Goal: Contribute content: Add original content to the website for others to see

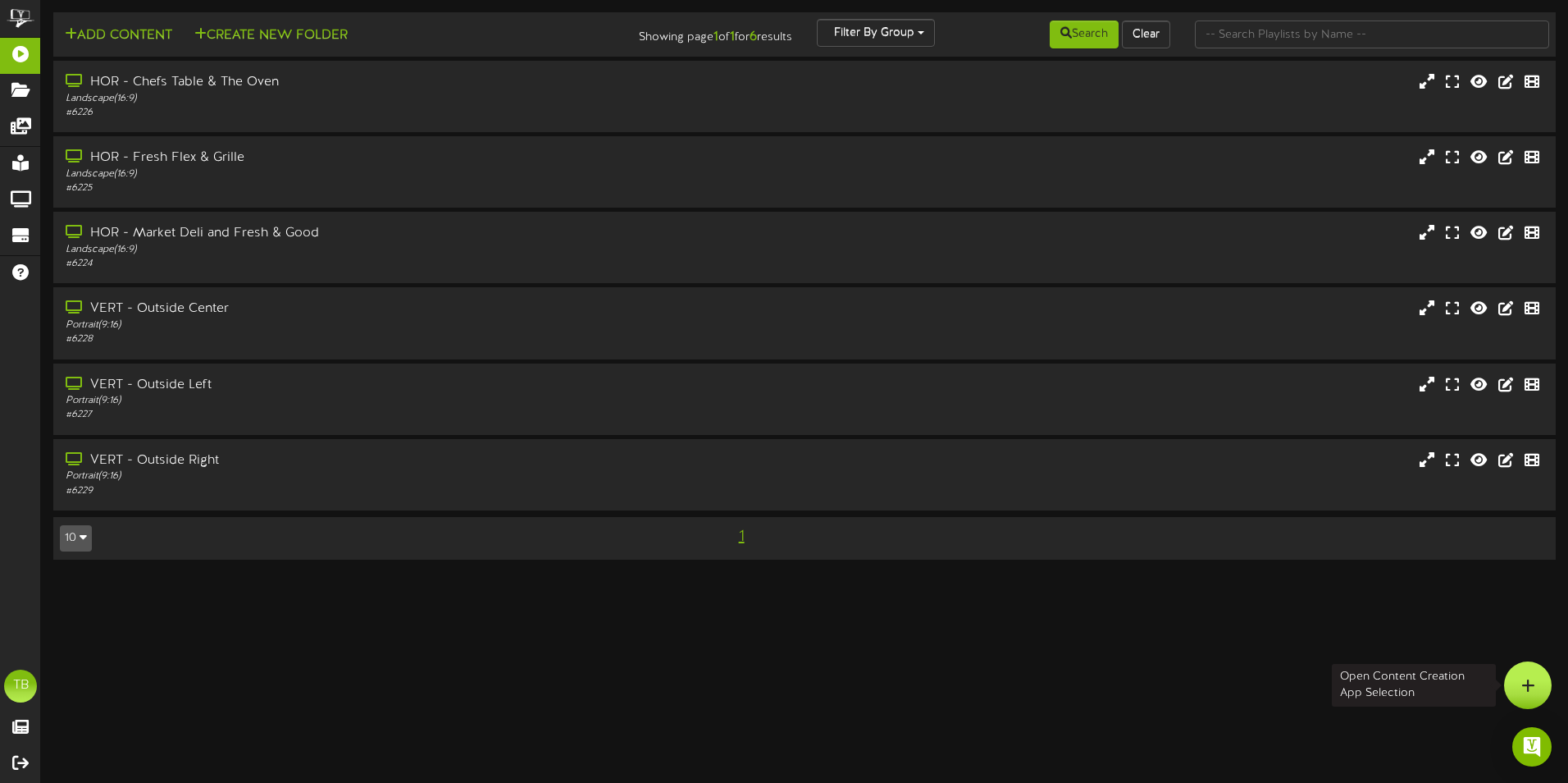
click at [1526, 682] on icon at bounding box center [1528, 685] width 14 height 15
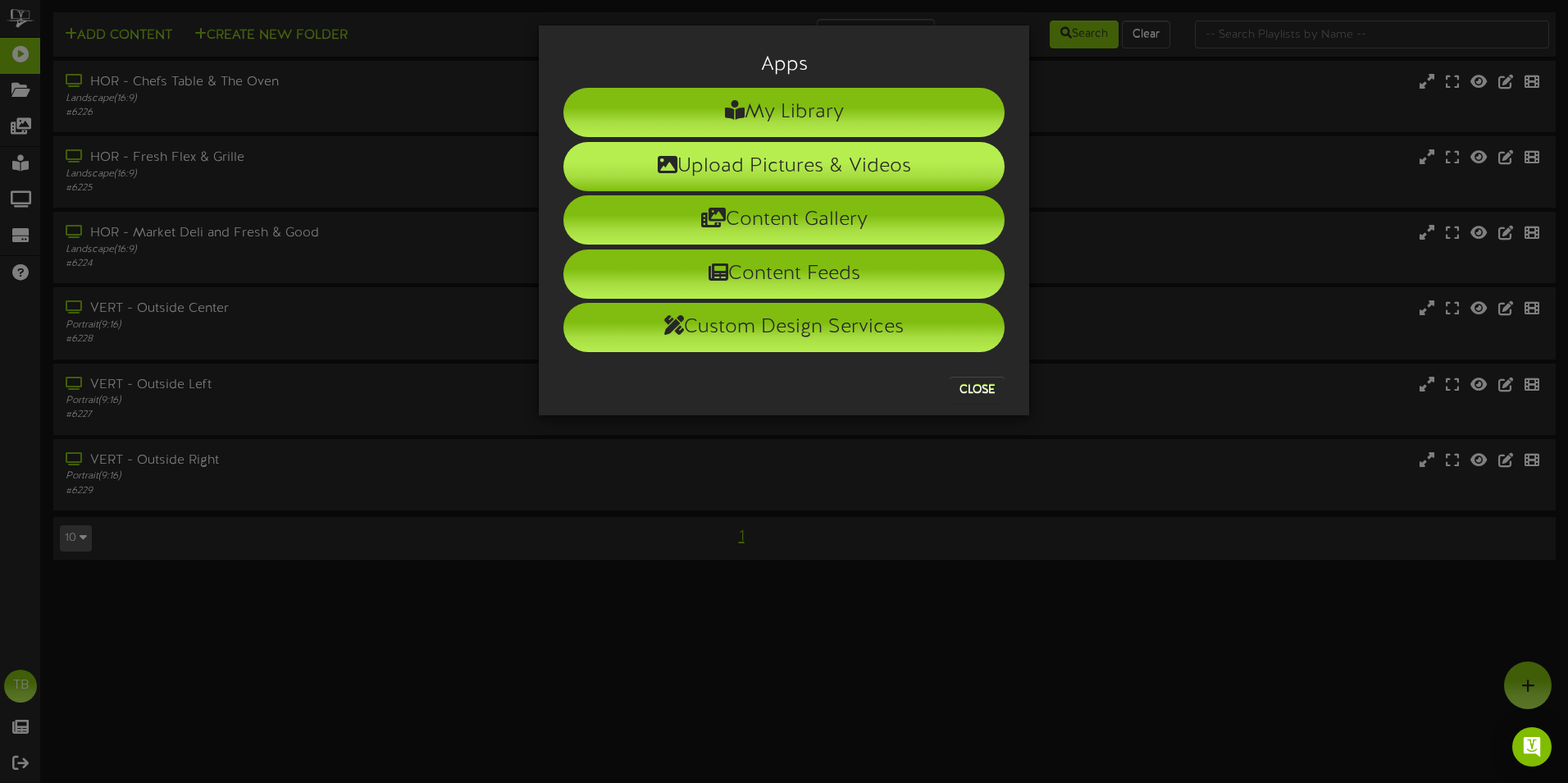
click at [747, 164] on li "Upload Pictures & Videos" at bounding box center [784, 167] width 441 height 49
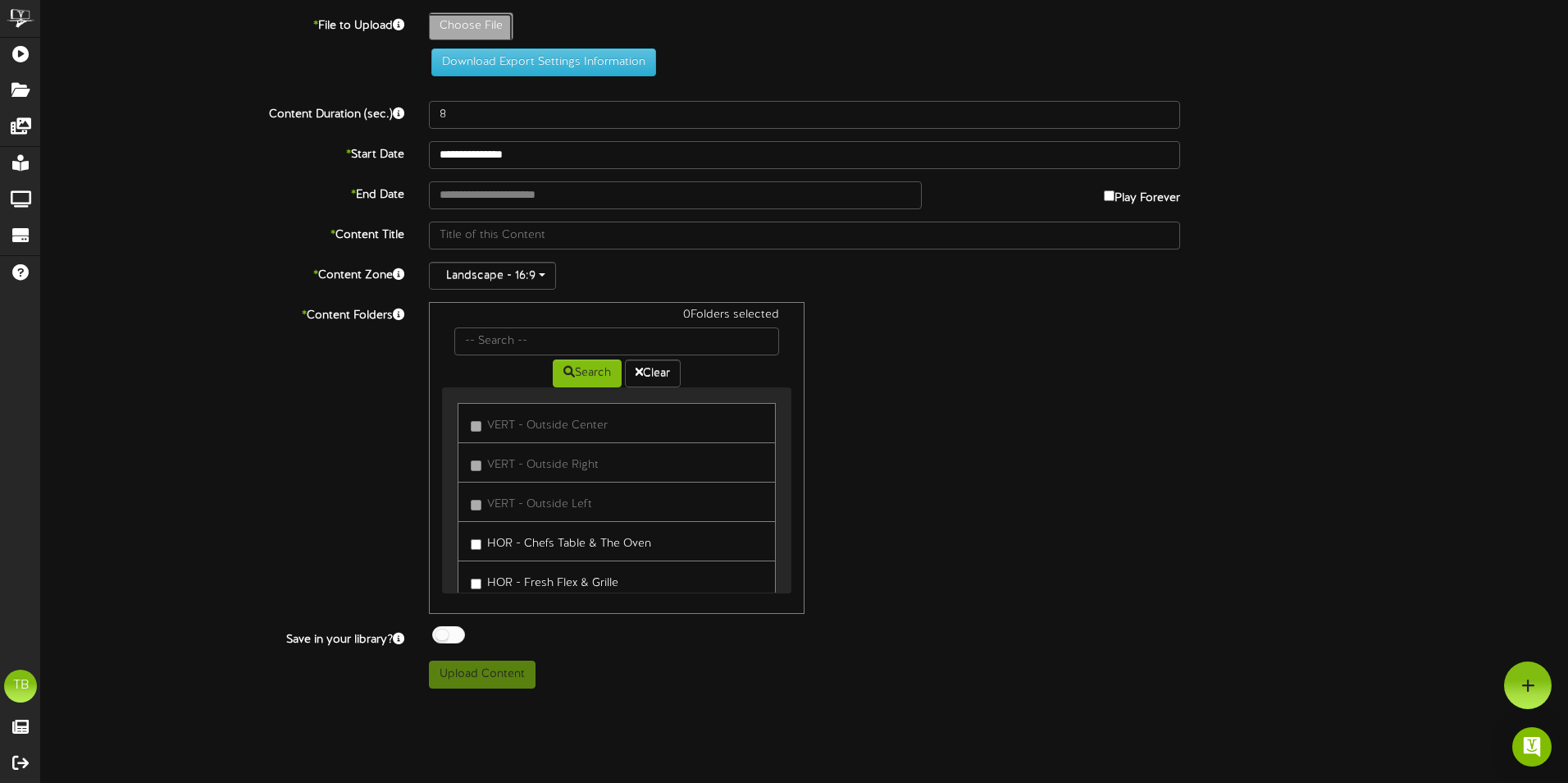
type input "**********"
type input "LcdVertFall2025106"
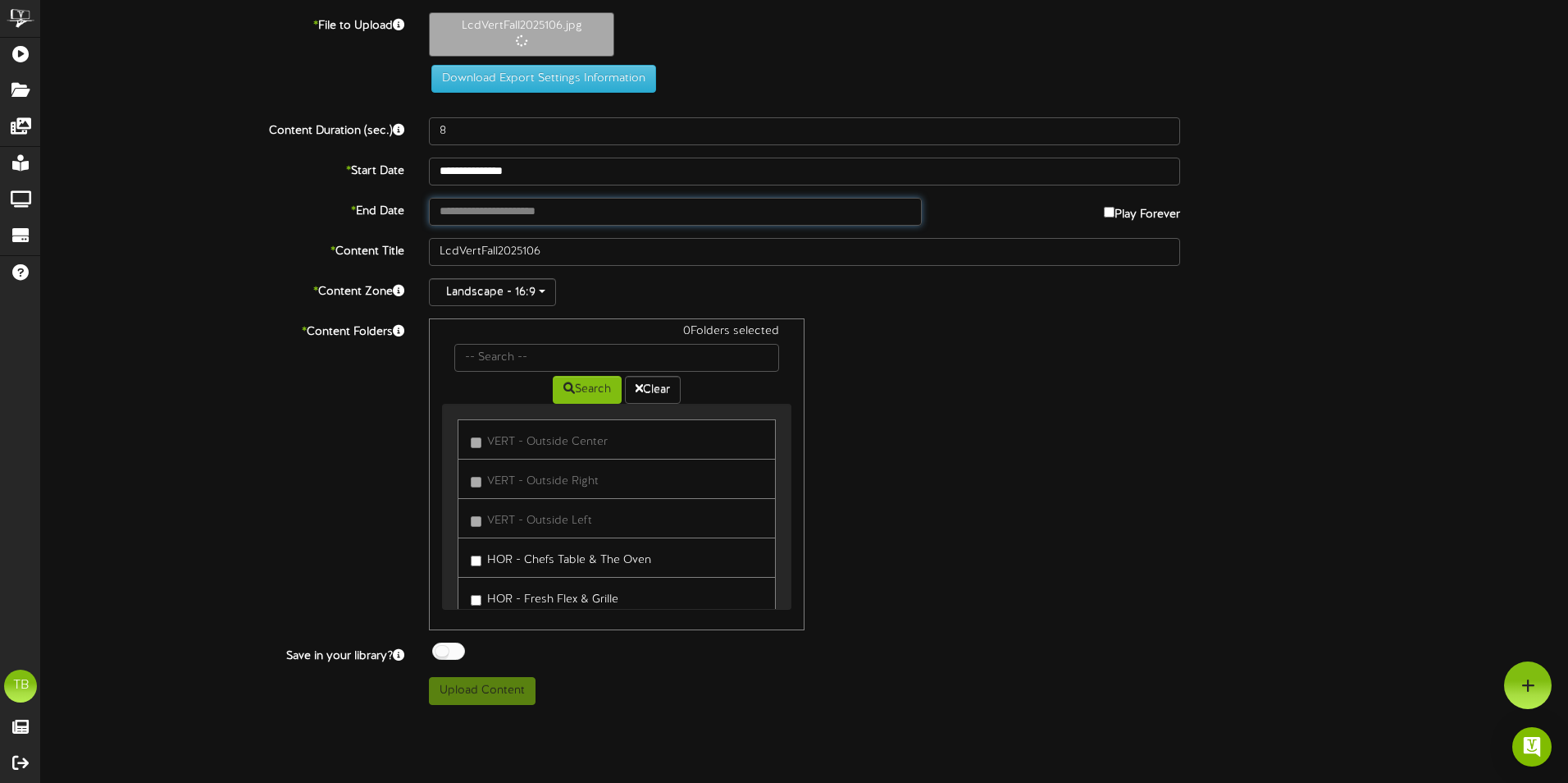
click at [530, 210] on input "text" at bounding box center [676, 211] width 493 height 28
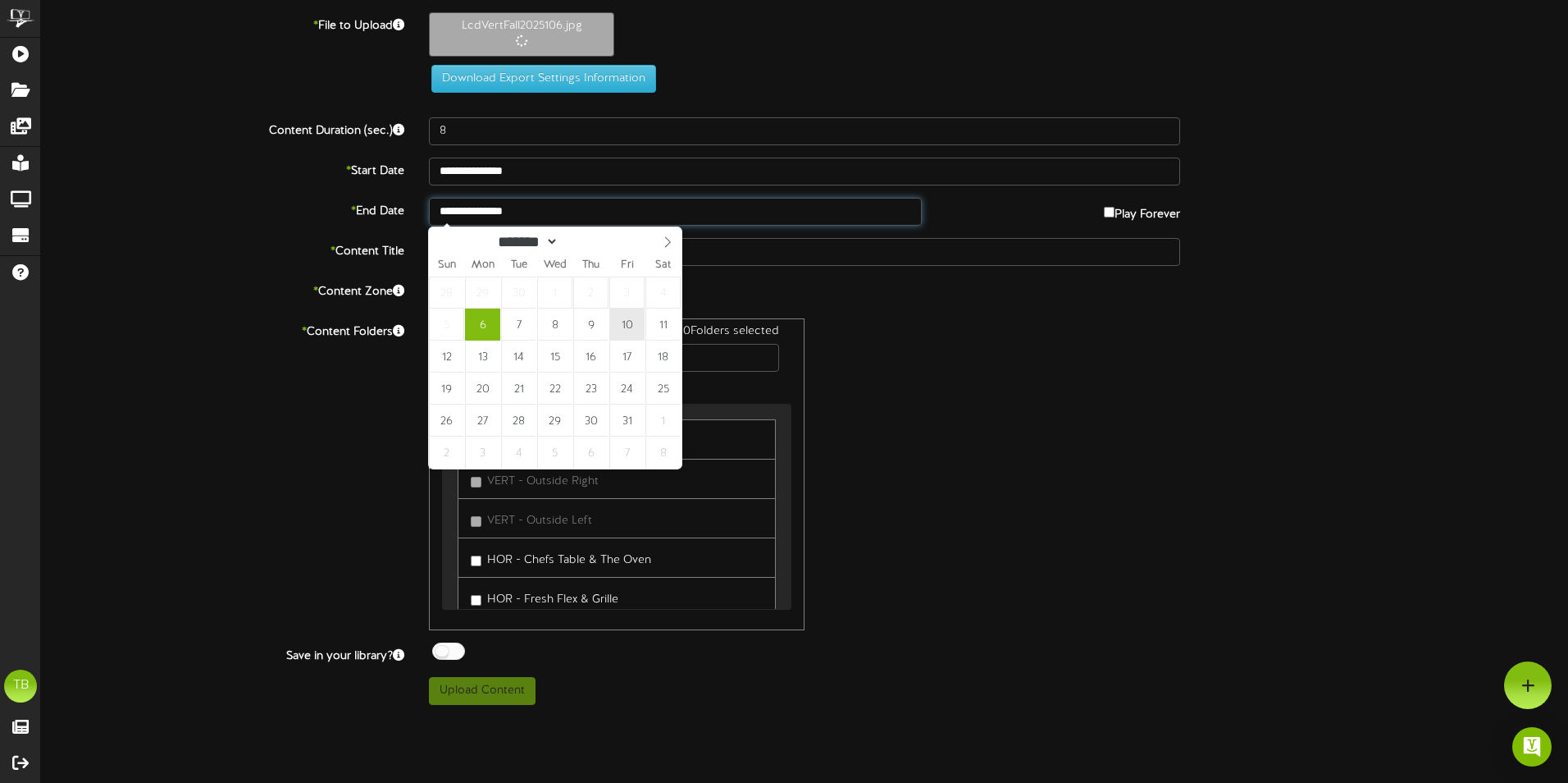
type input "**********"
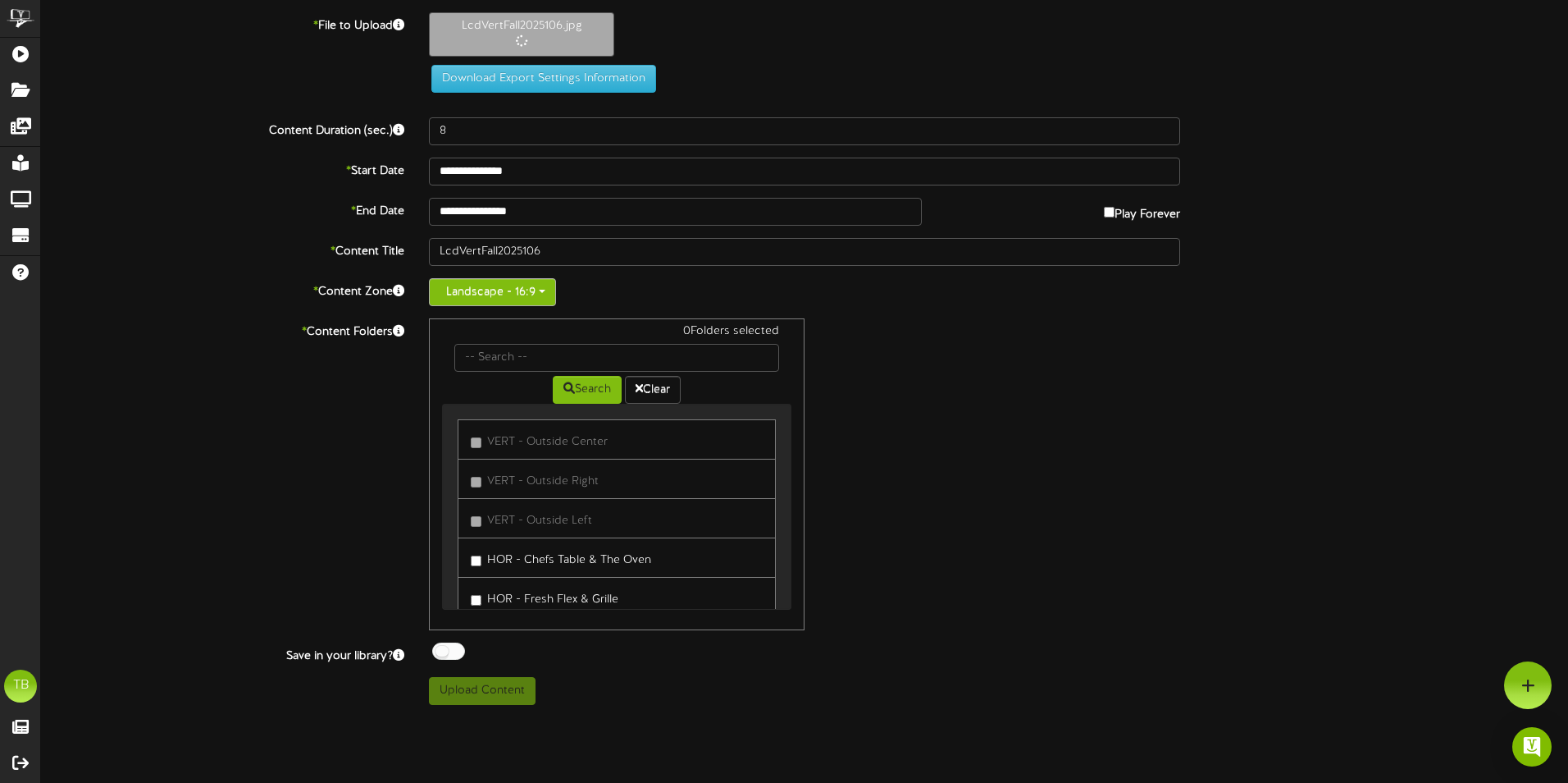
click at [496, 303] on button "Landscape - 16:9" at bounding box center [492, 291] width 127 height 28
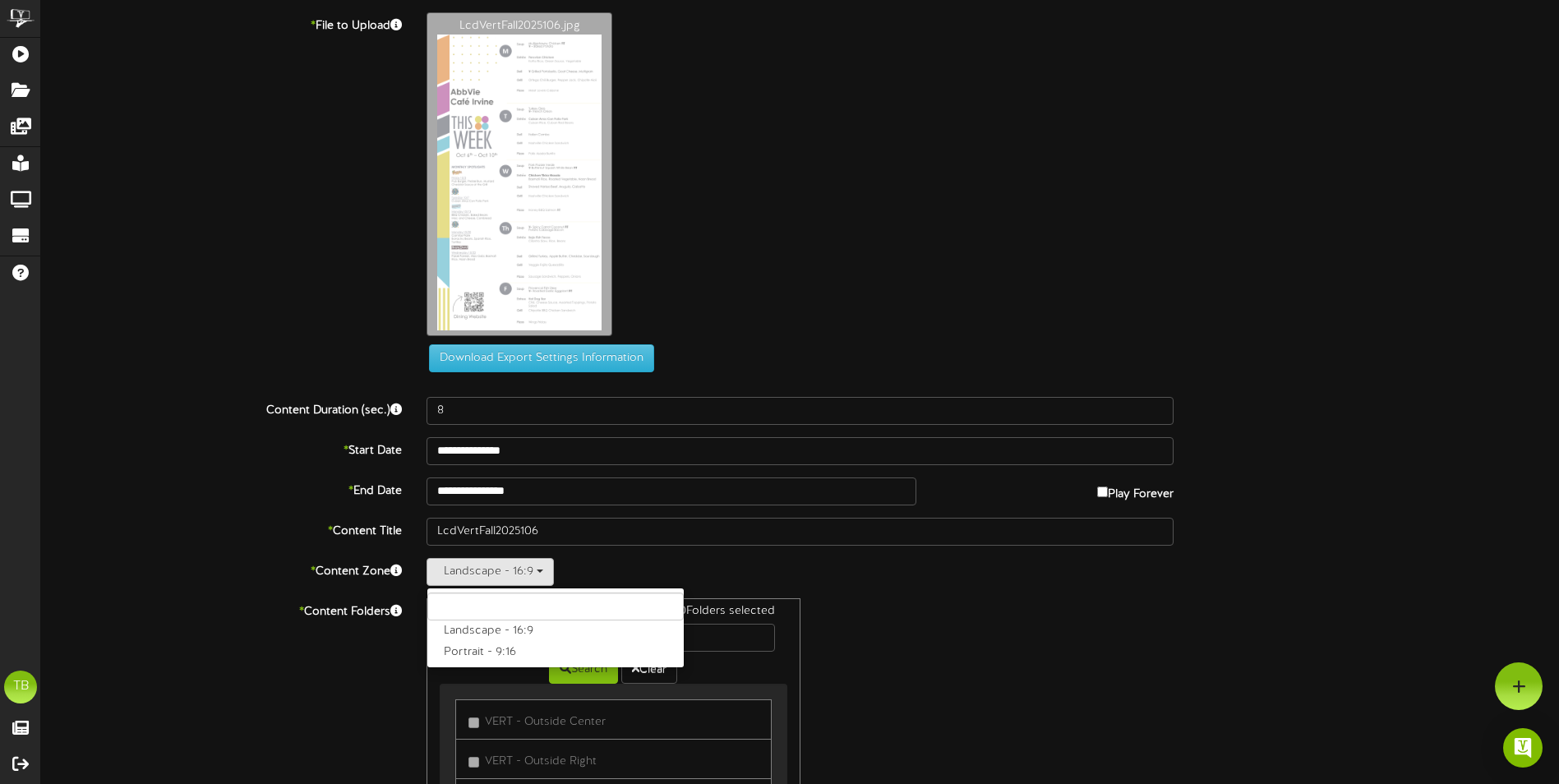
click at [476, 376] on div "* File to Upload LcdVertFall2025106.jpg Download Export Settings Information" at bounding box center [799, 198] width 1542 height 372
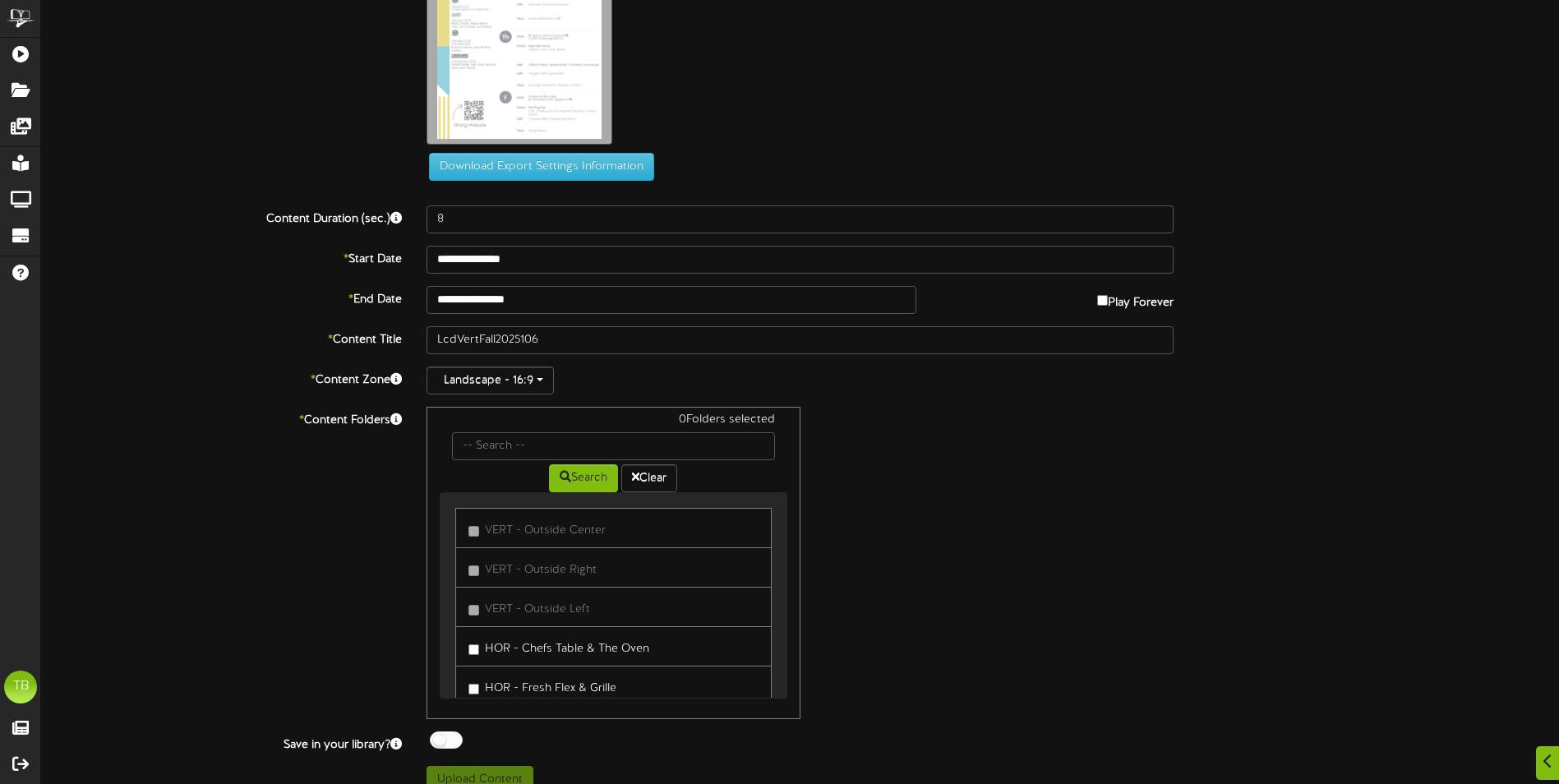
scroll to position [213, 0]
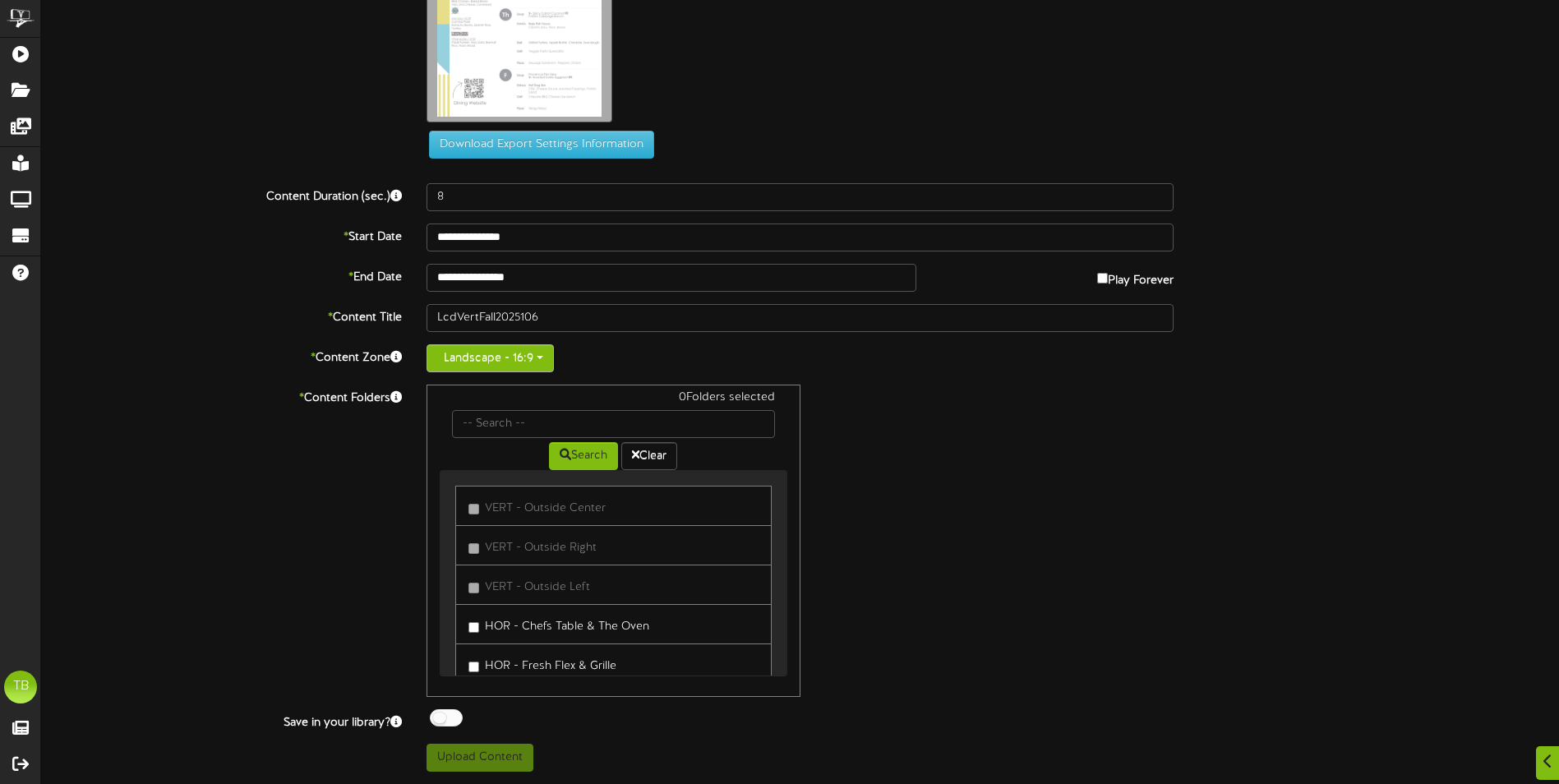
click at [495, 357] on button "Landscape - 16:9" at bounding box center [490, 357] width 127 height 28
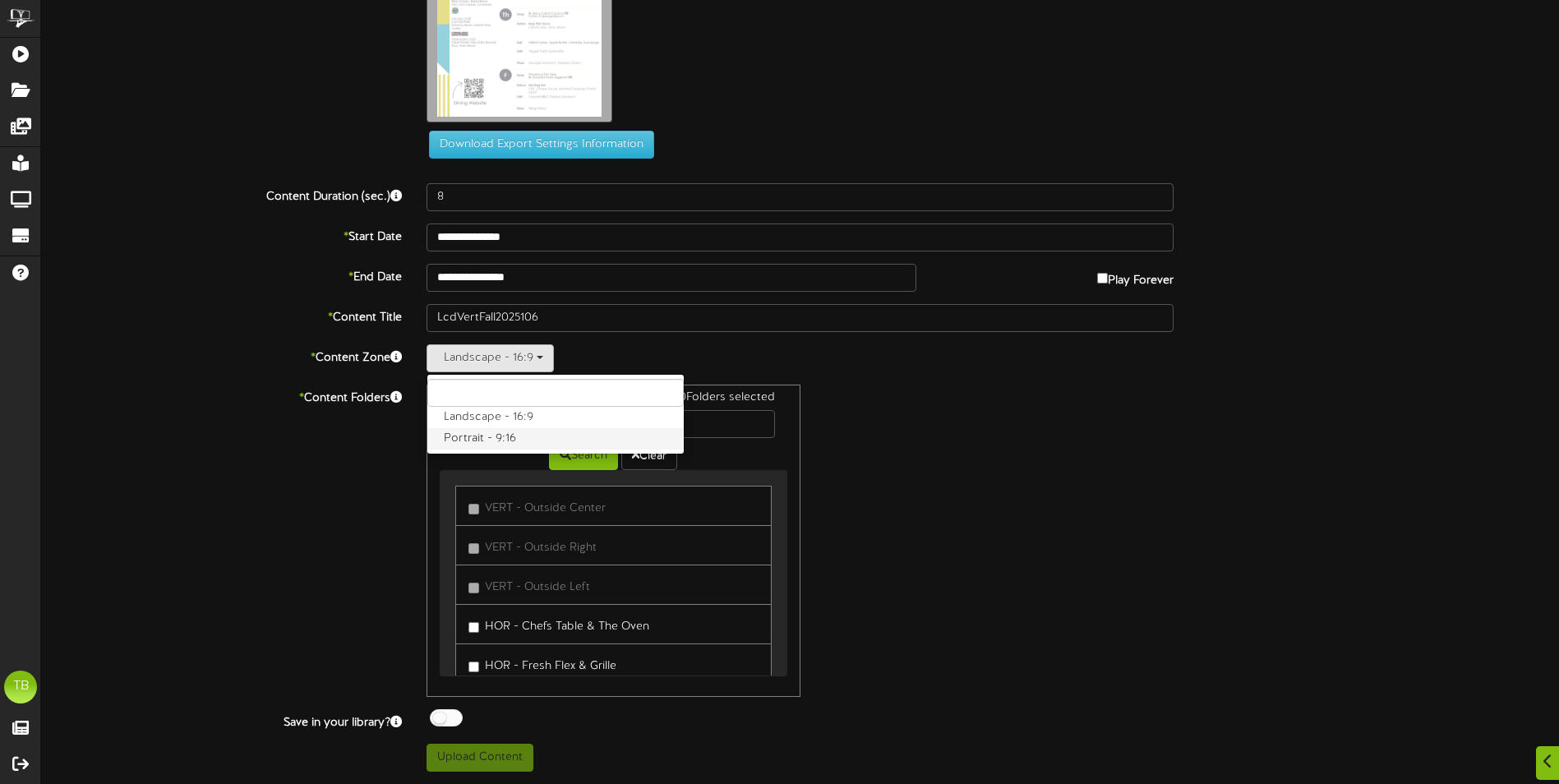
click at [478, 438] on label "Portrait - 9:16" at bounding box center [556, 438] width 256 height 21
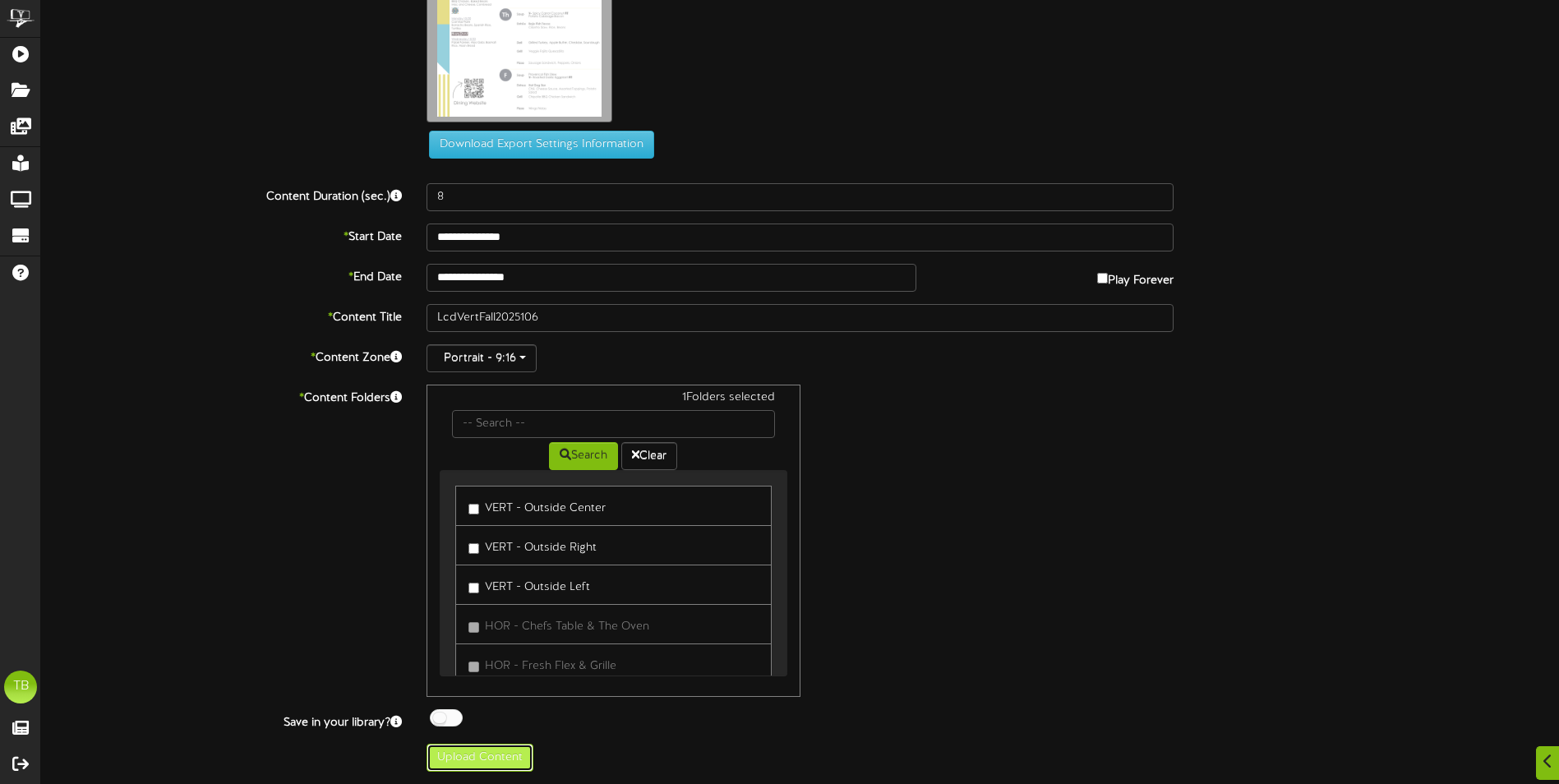
click at [476, 754] on button "Upload Content" at bounding box center [480, 757] width 107 height 28
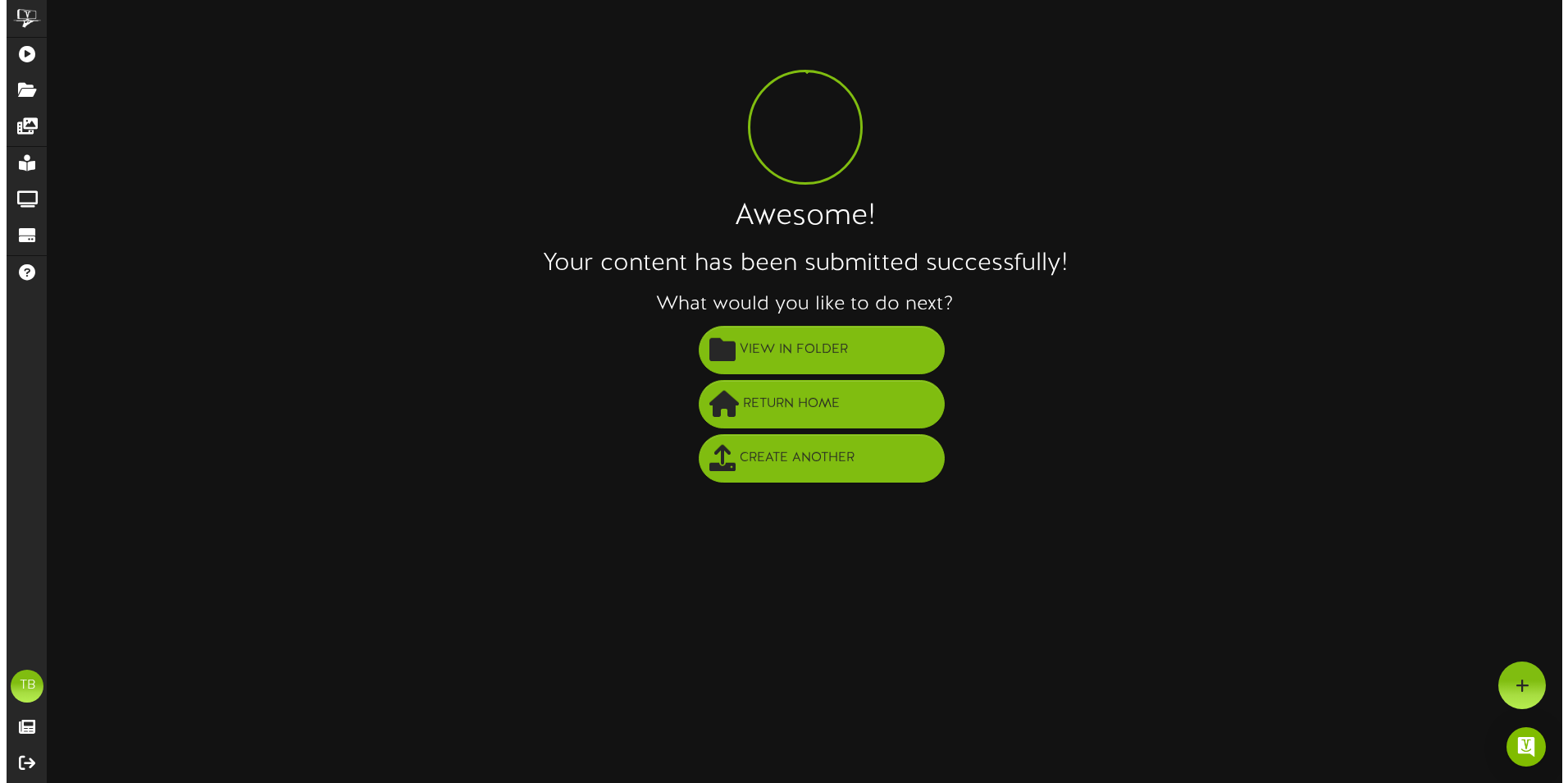
scroll to position [0, 0]
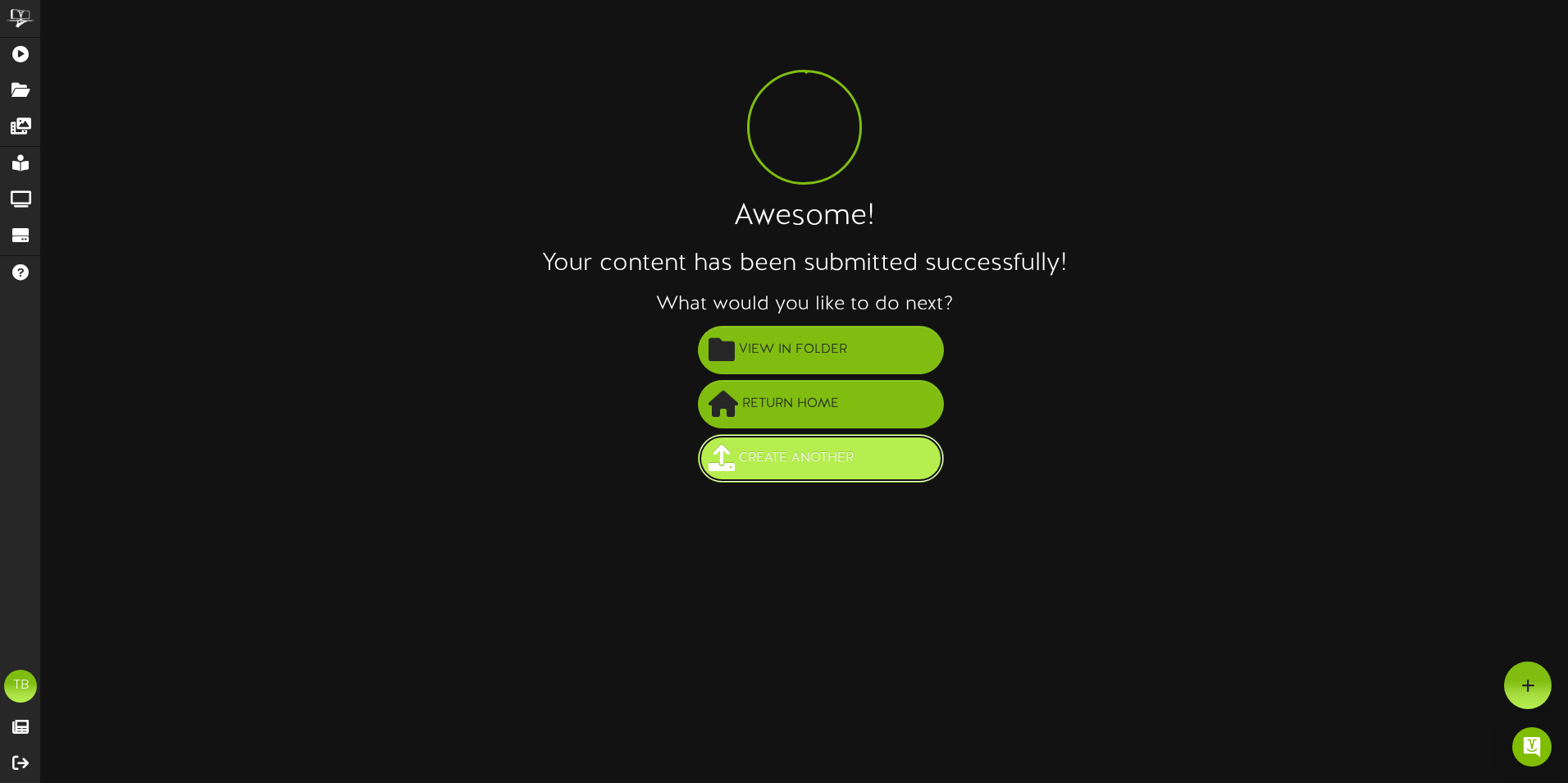
click at [815, 457] on span "Create Another" at bounding box center [796, 458] width 123 height 27
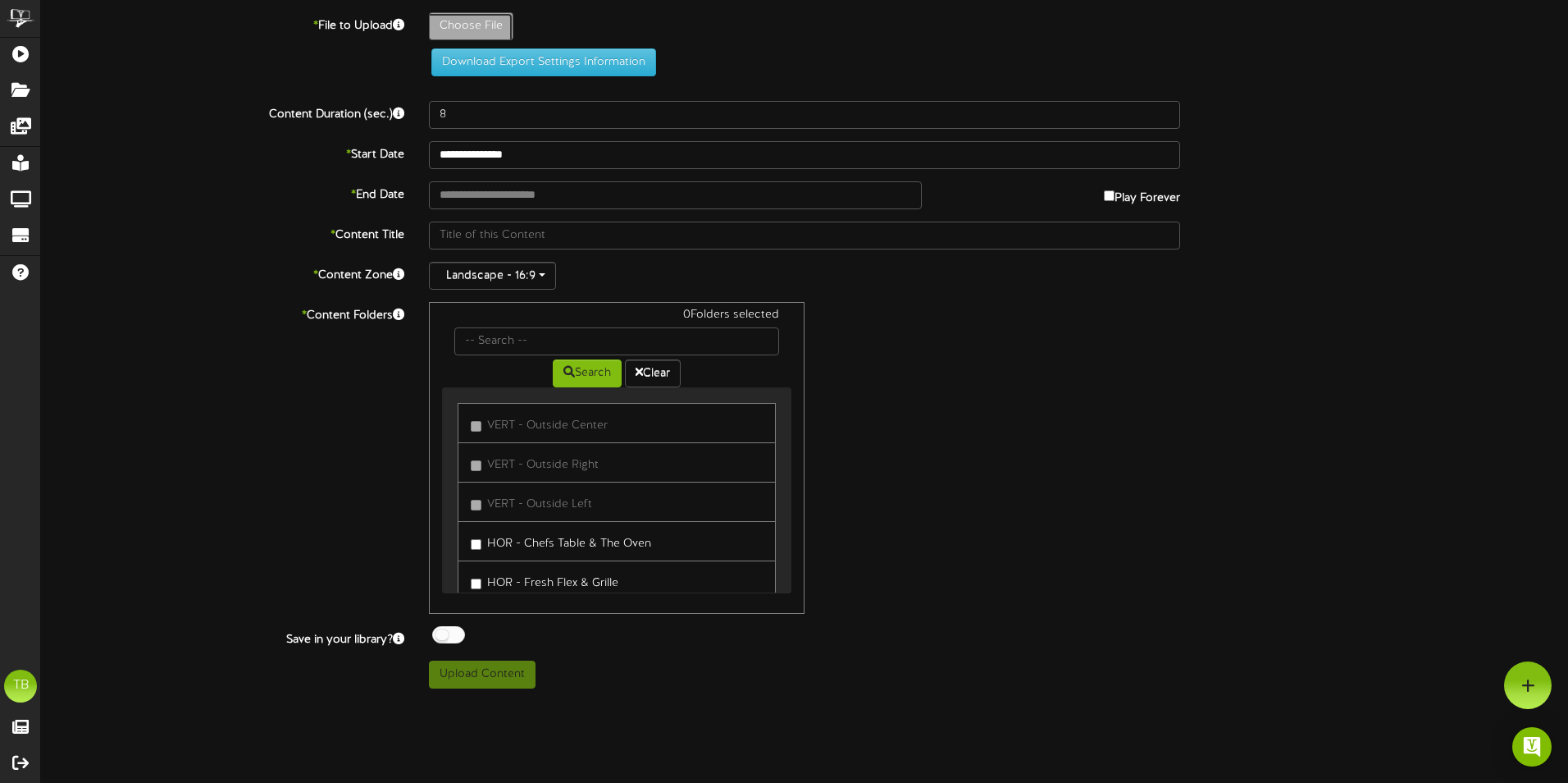
type input "**********"
type input "HorizontalPizzaFall2025106"
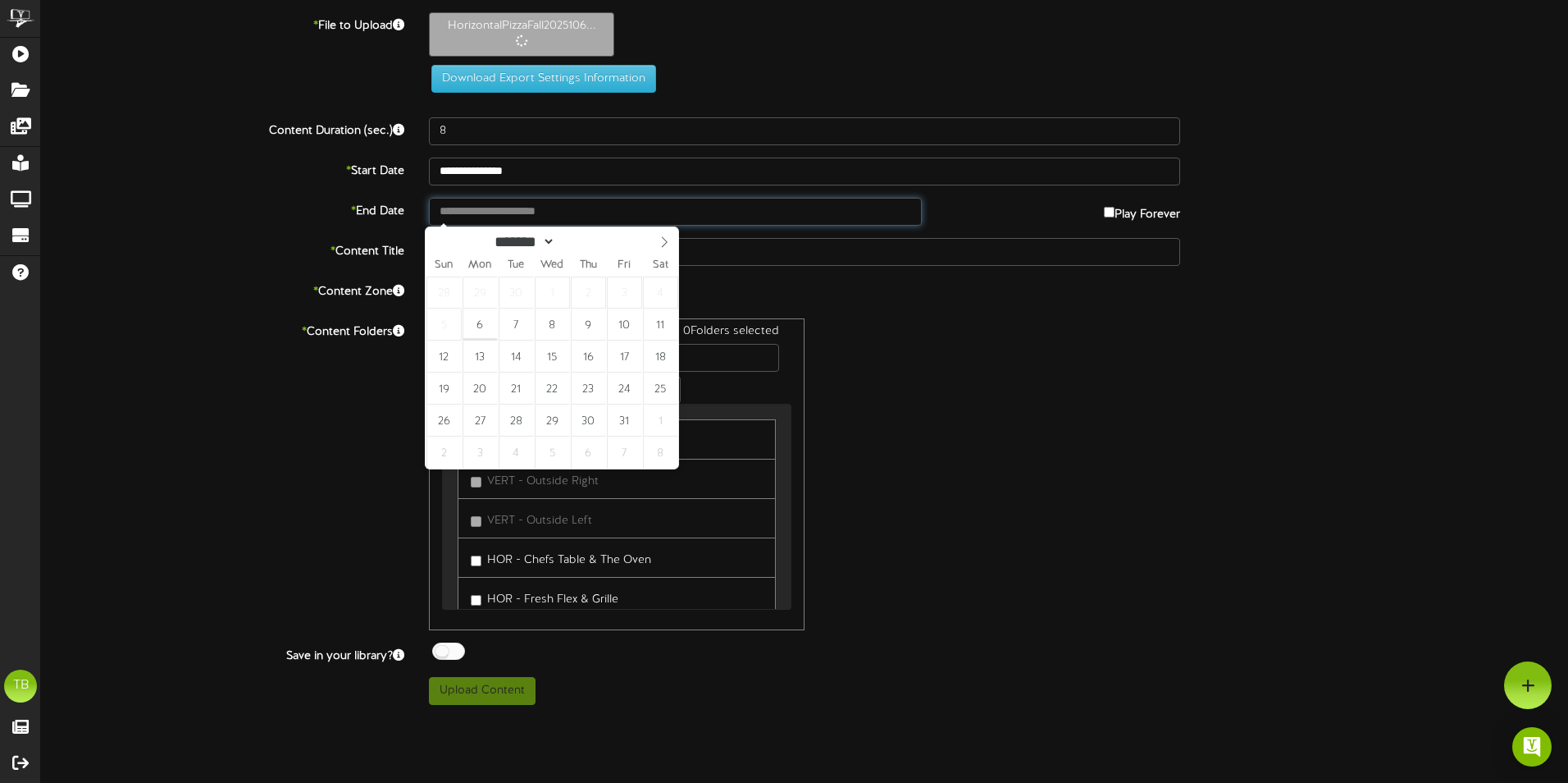
click at [544, 209] on input "text" at bounding box center [676, 211] width 493 height 28
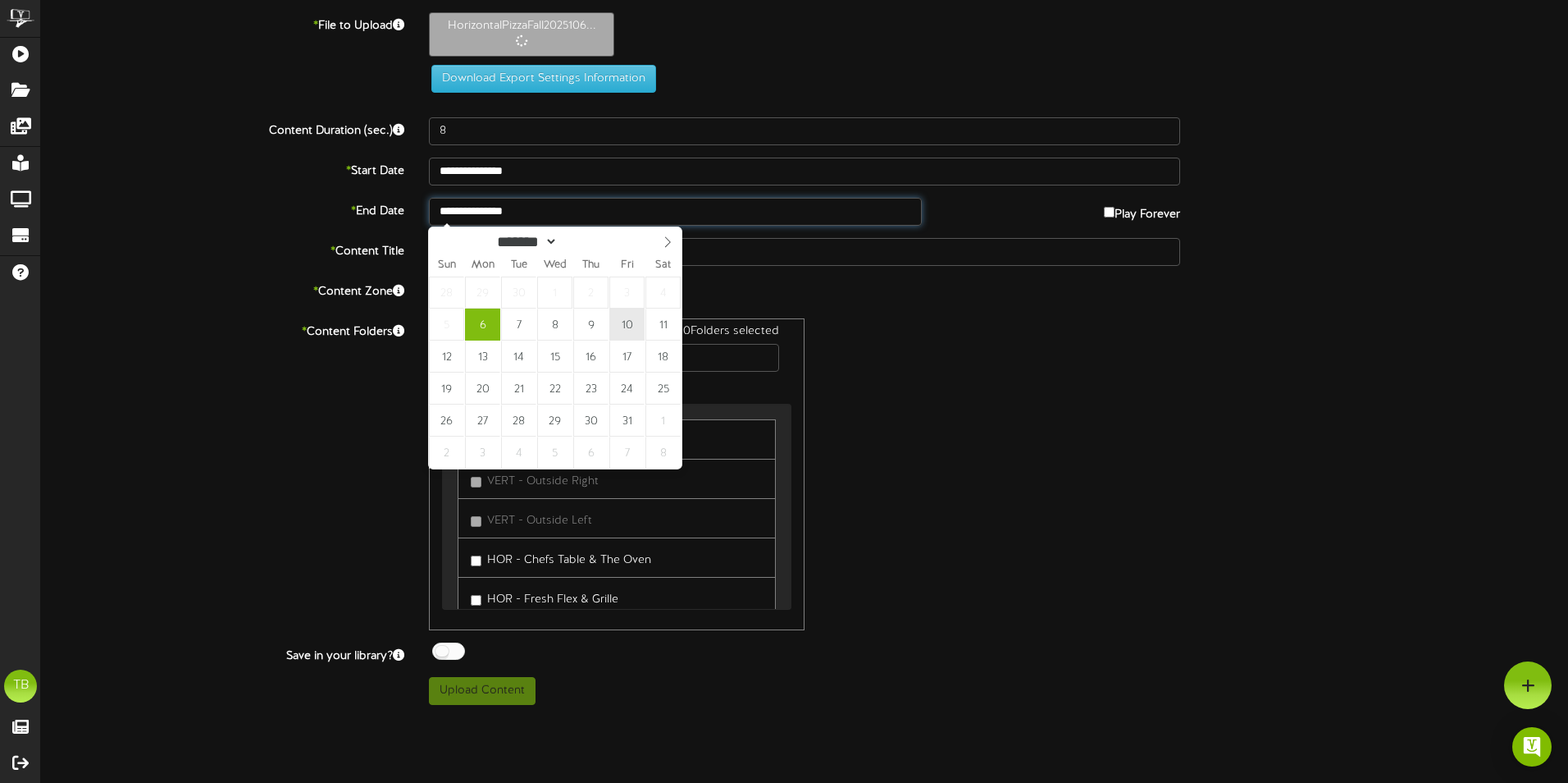
type input "**********"
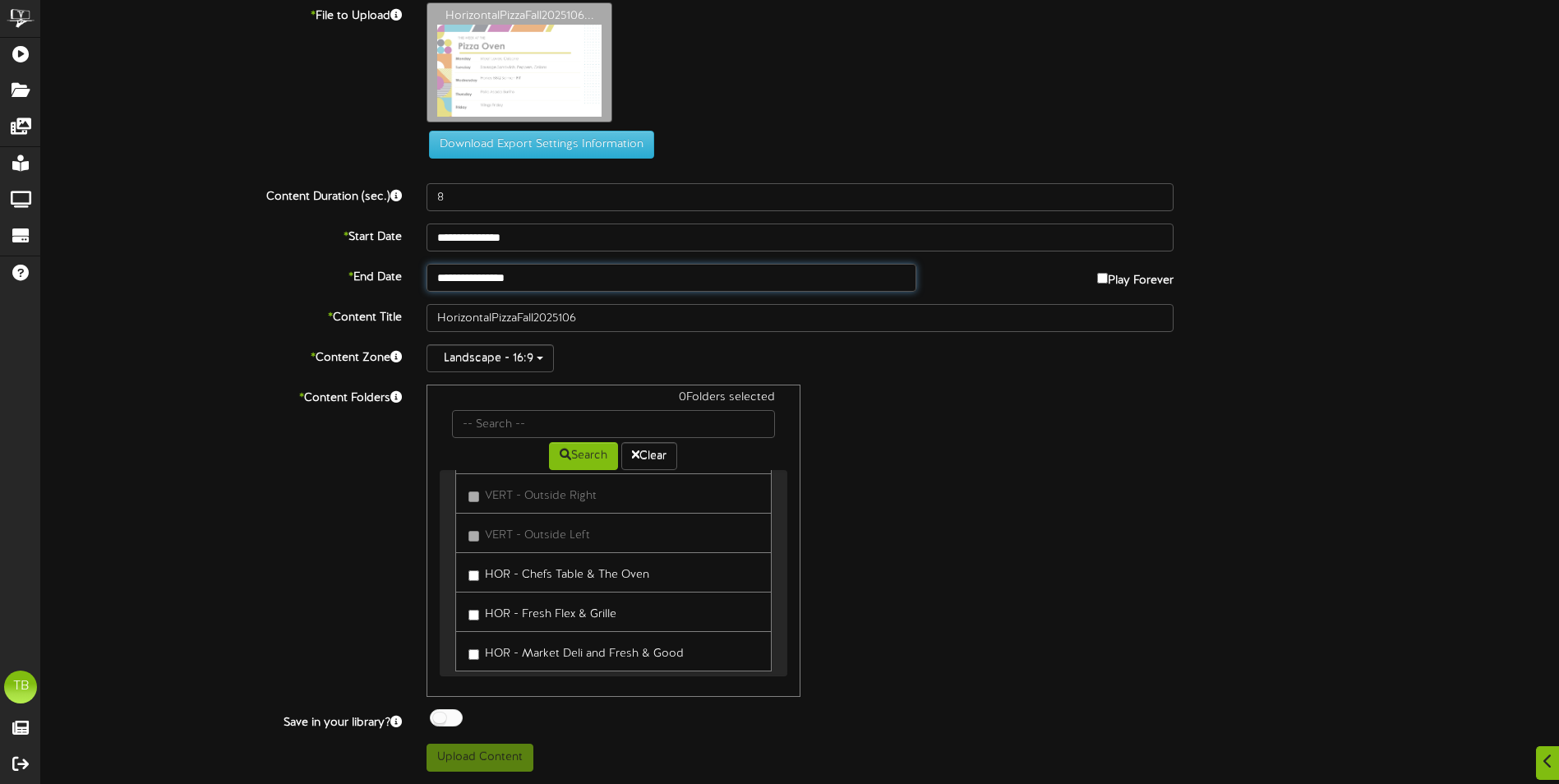
scroll to position [80, 0]
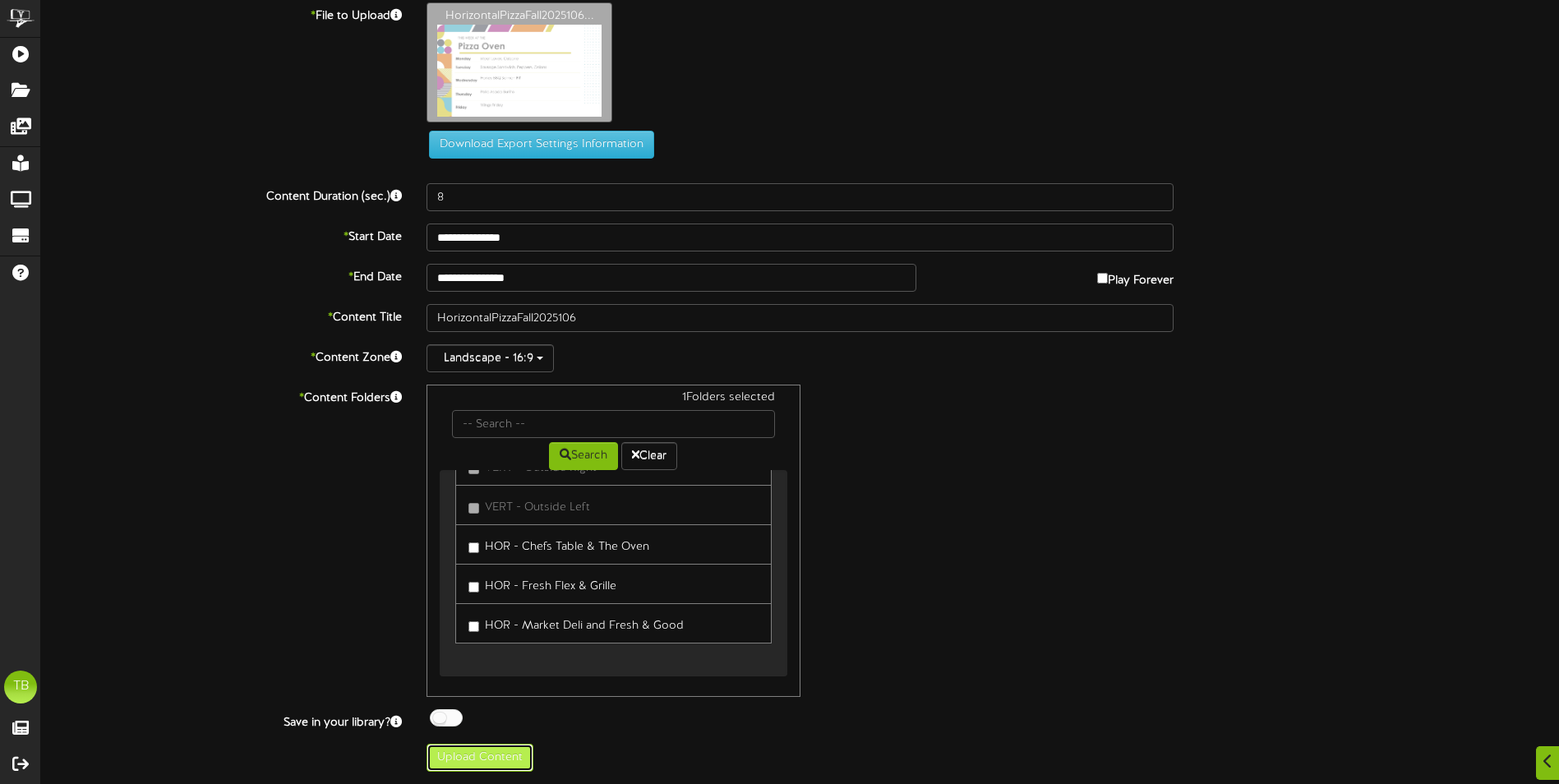
click at [489, 755] on button "Upload Content" at bounding box center [480, 757] width 107 height 28
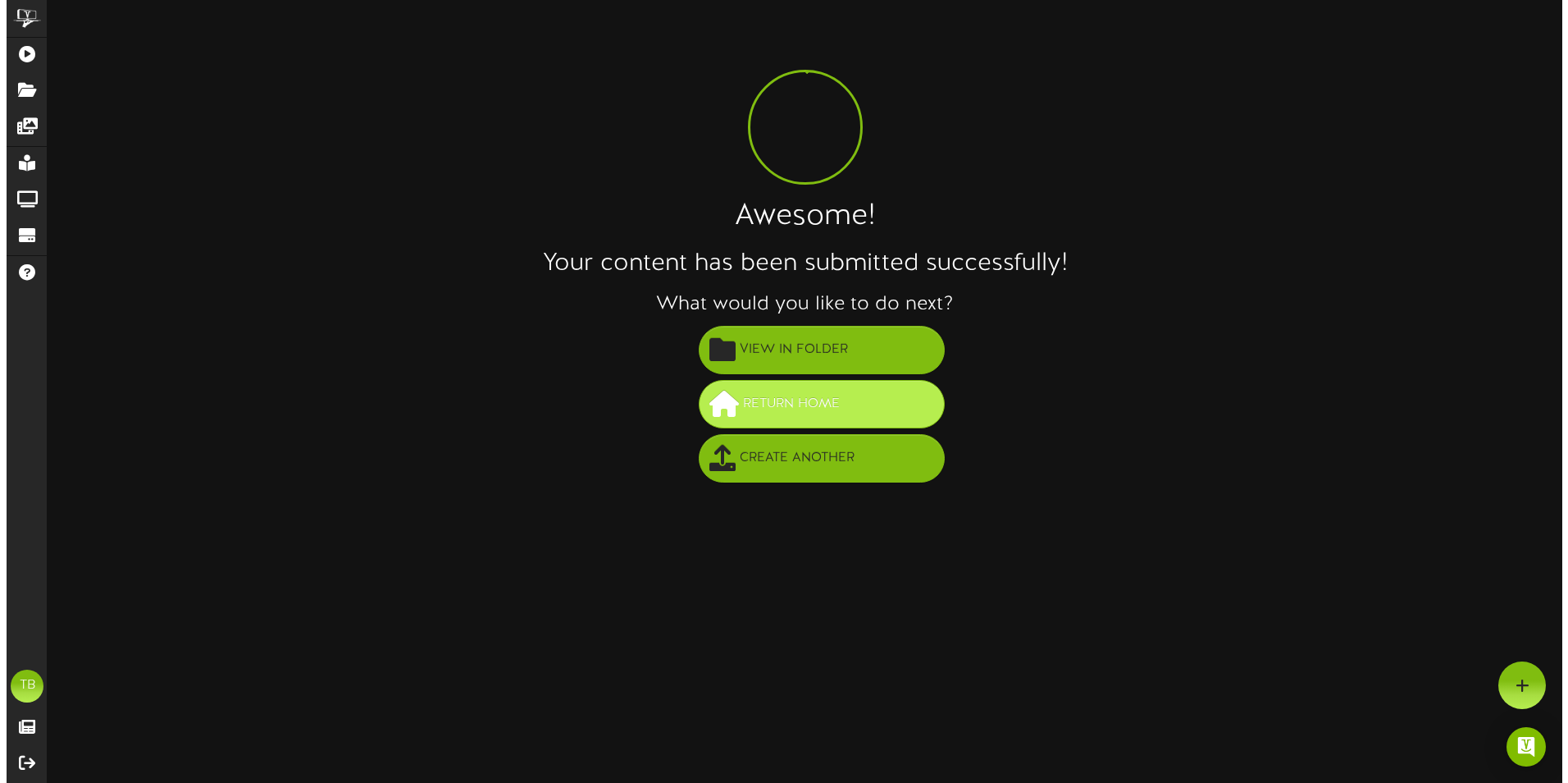
scroll to position [0, 0]
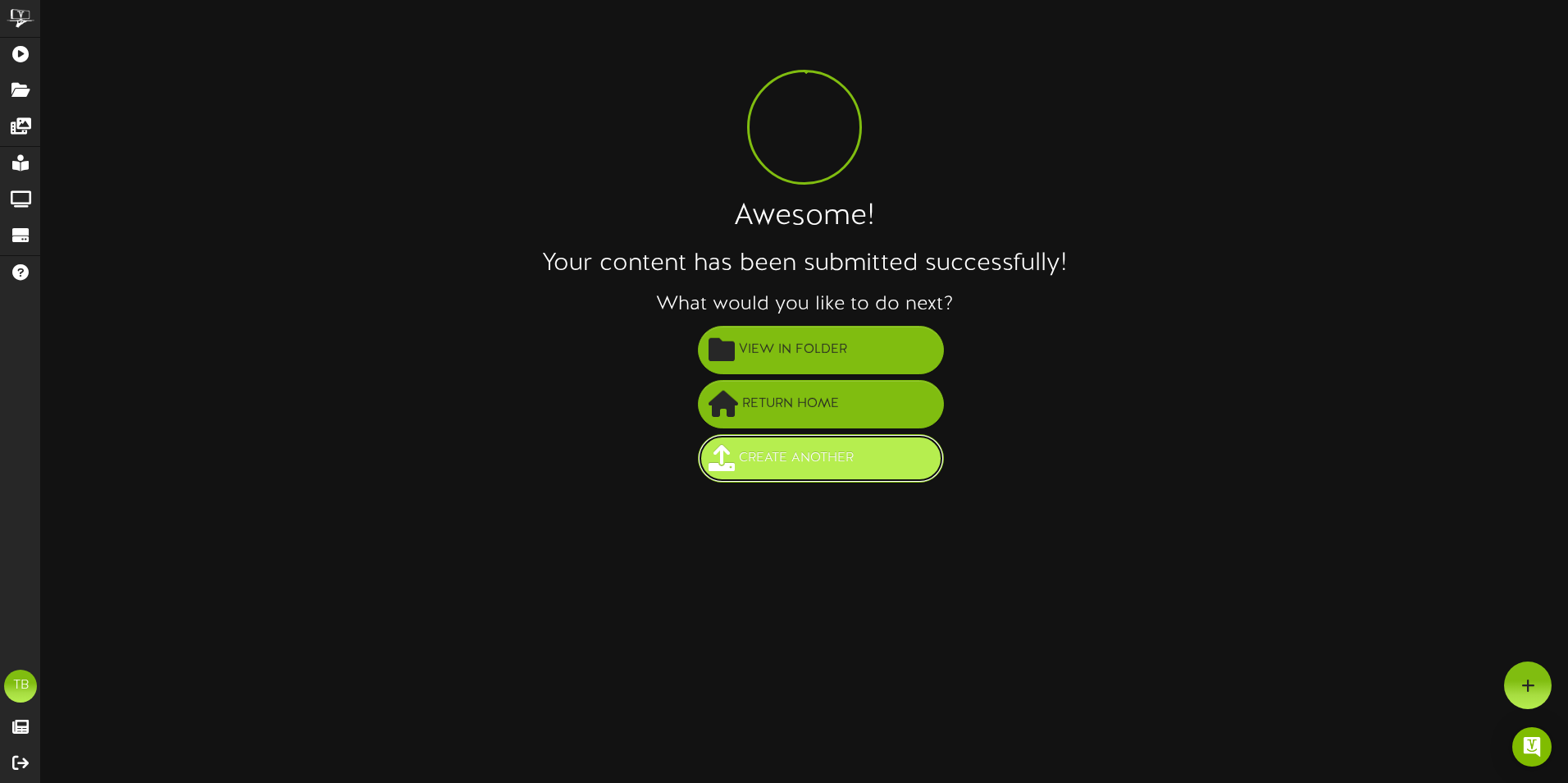
click at [791, 461] on span "Create Another" at bounding box center [796, 458] width 123 height 27
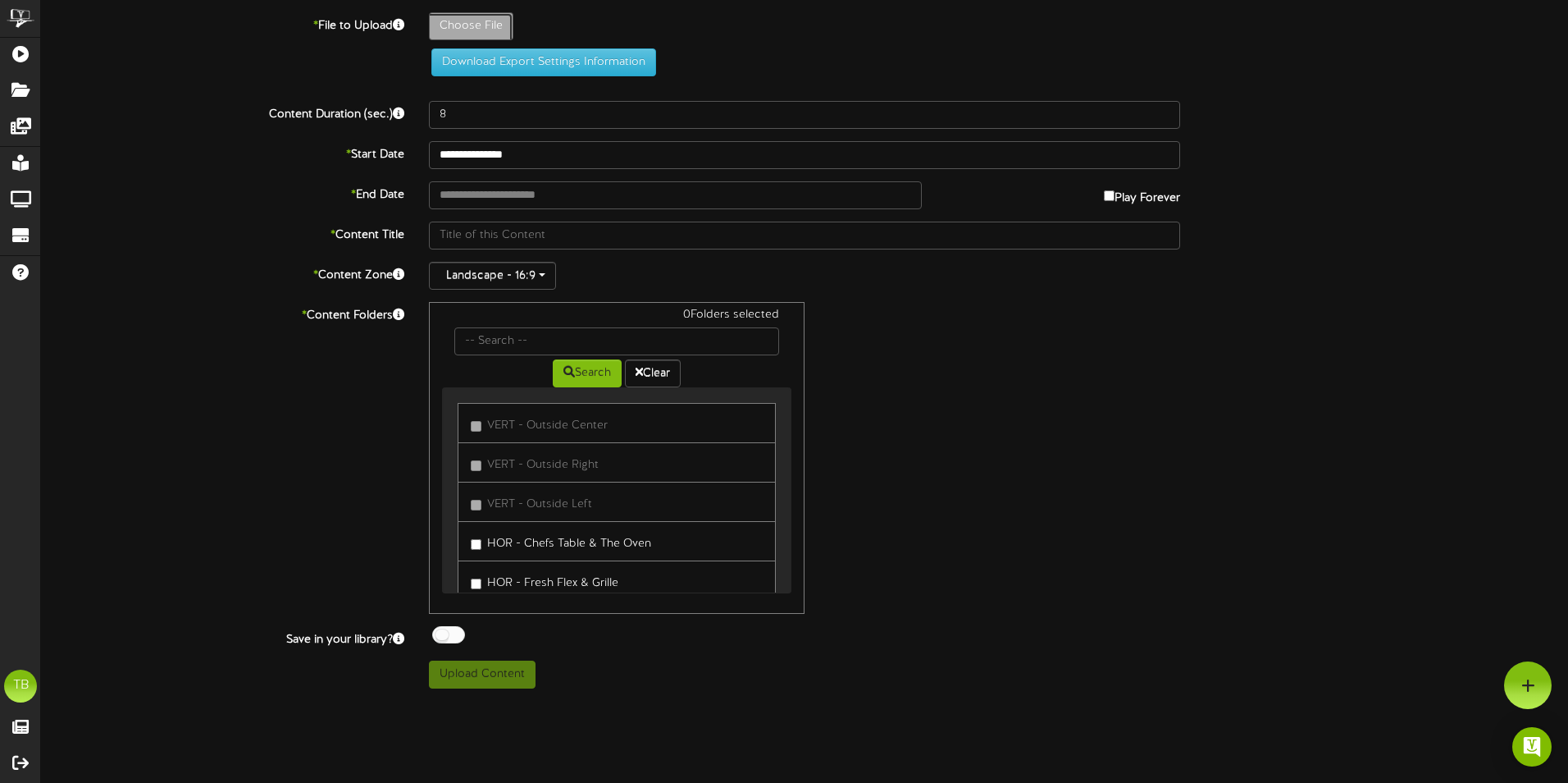
type input "**********"
type input "HorizontalEntreeFall2025106"
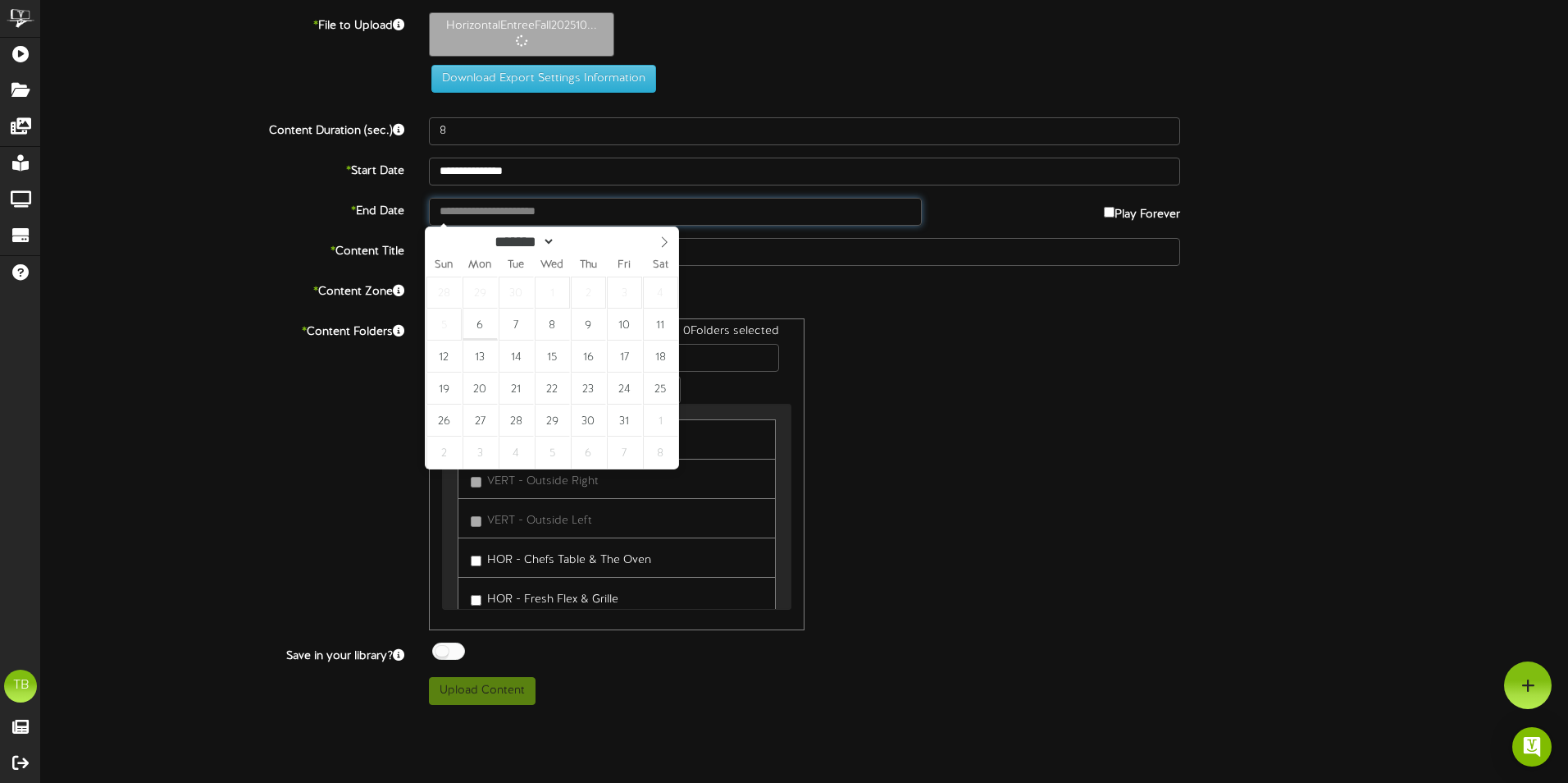
click at [491, 209] on input "text" at bounding box center [676, 211] width 493 height 28
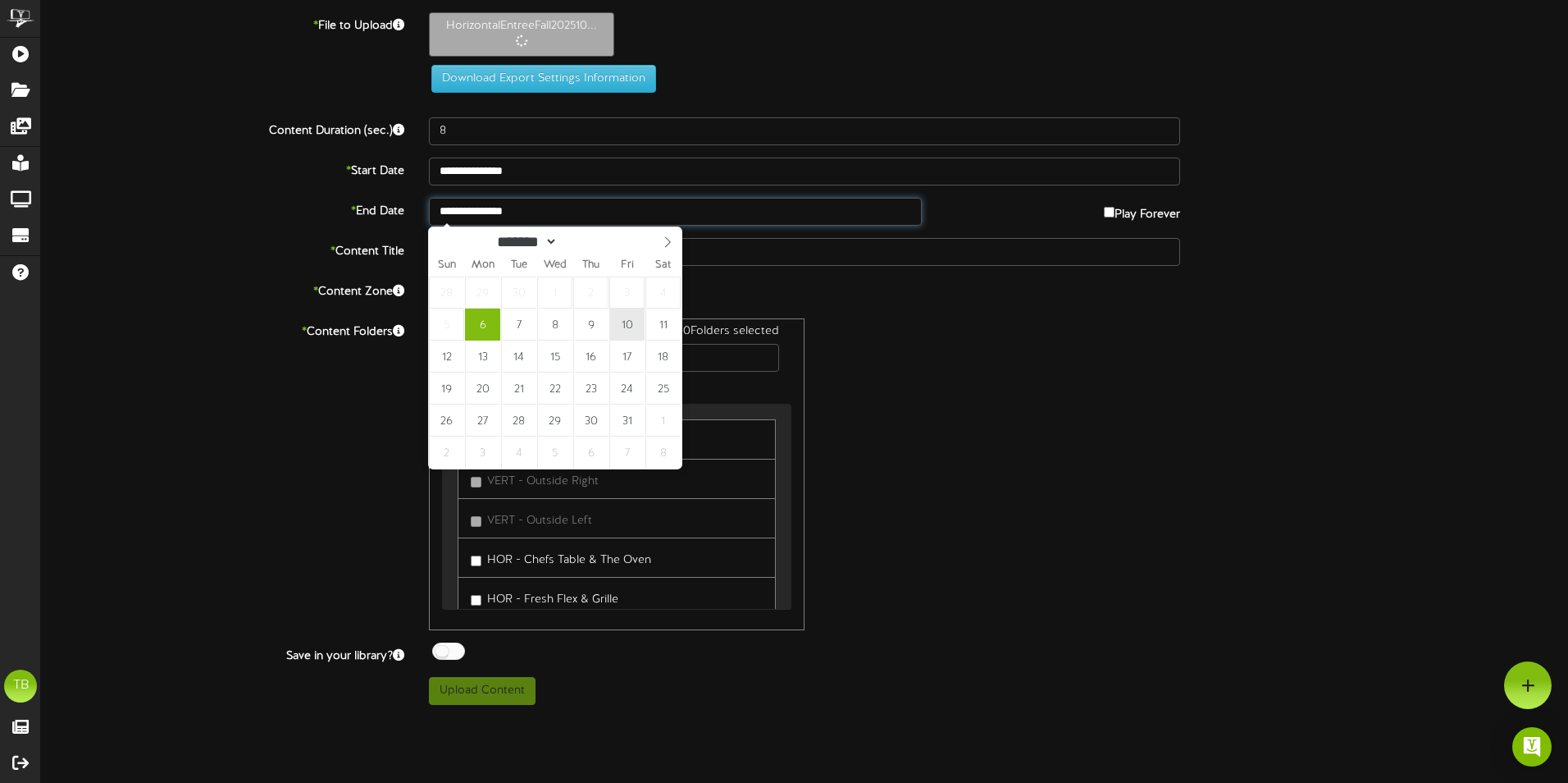
type input "**********"
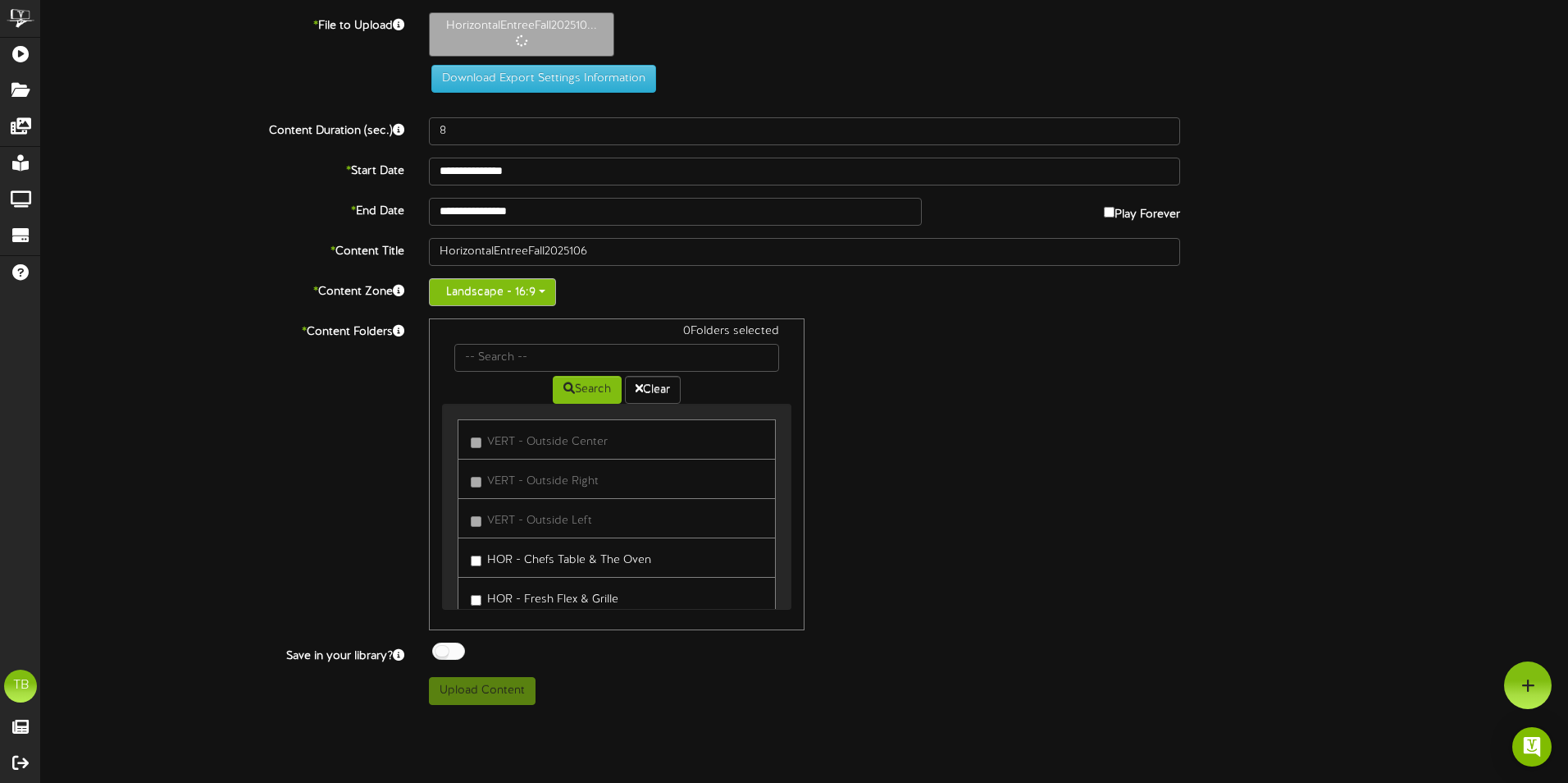
click at [537, 292] on button "Landscape - 16:9" at bounding box center [492, 291] width 127 height 28
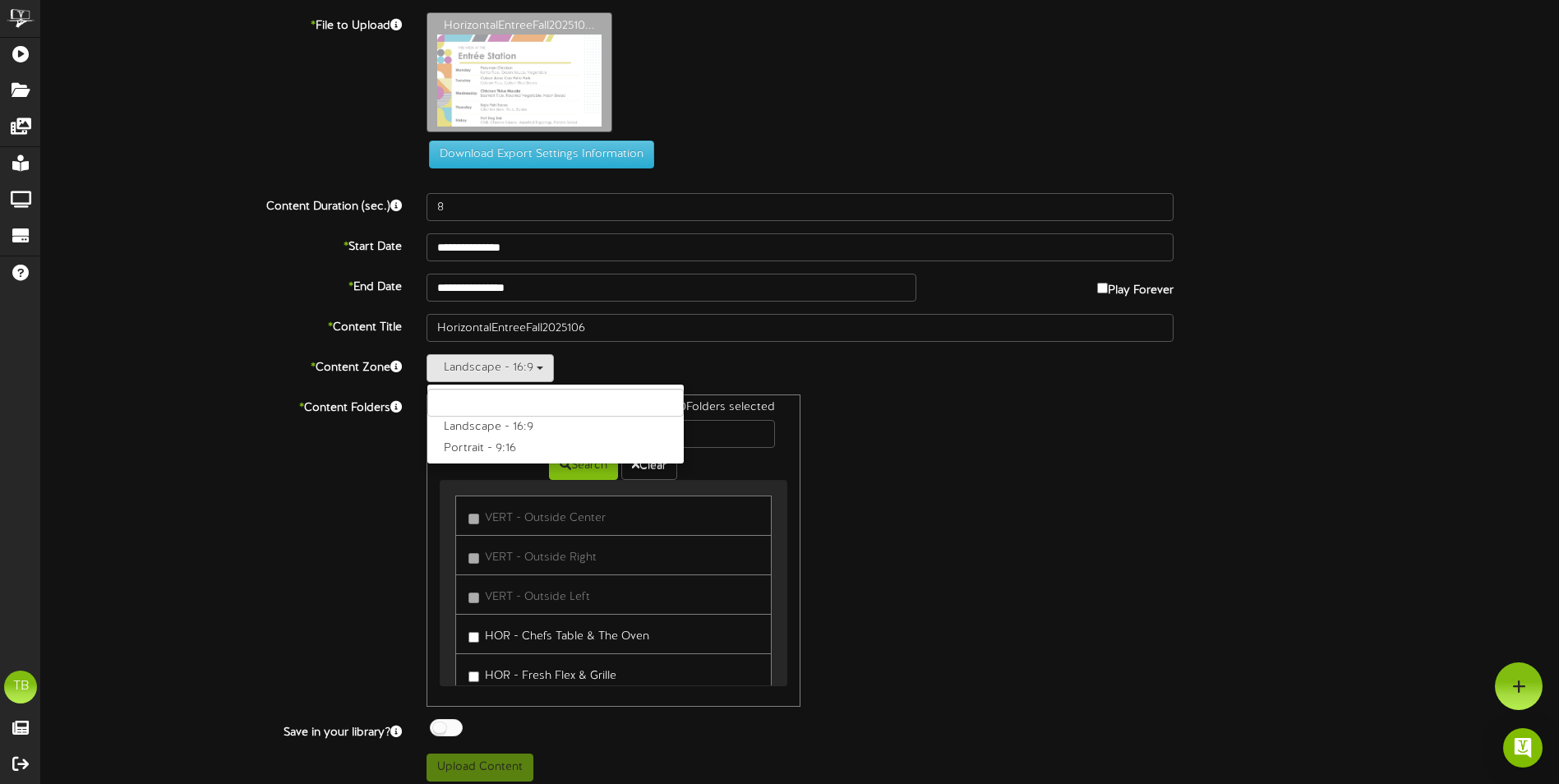
click at [903, 431] on div "0 Folders selected Search Clear VERT - Outside Center VERT - Outside Right" at bounding box center [799, 550] width 771 height 312
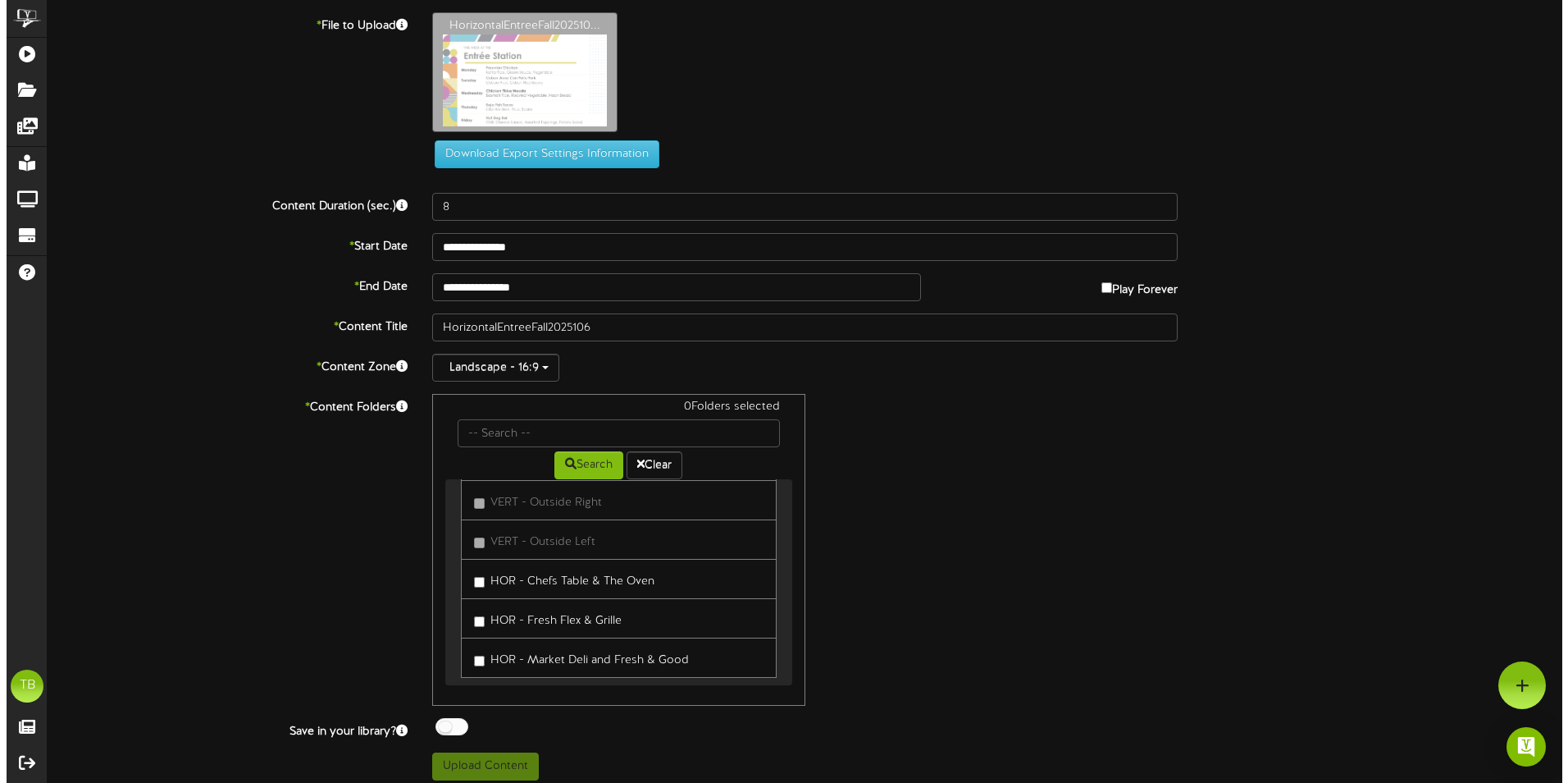
scroll to position [80, 0]
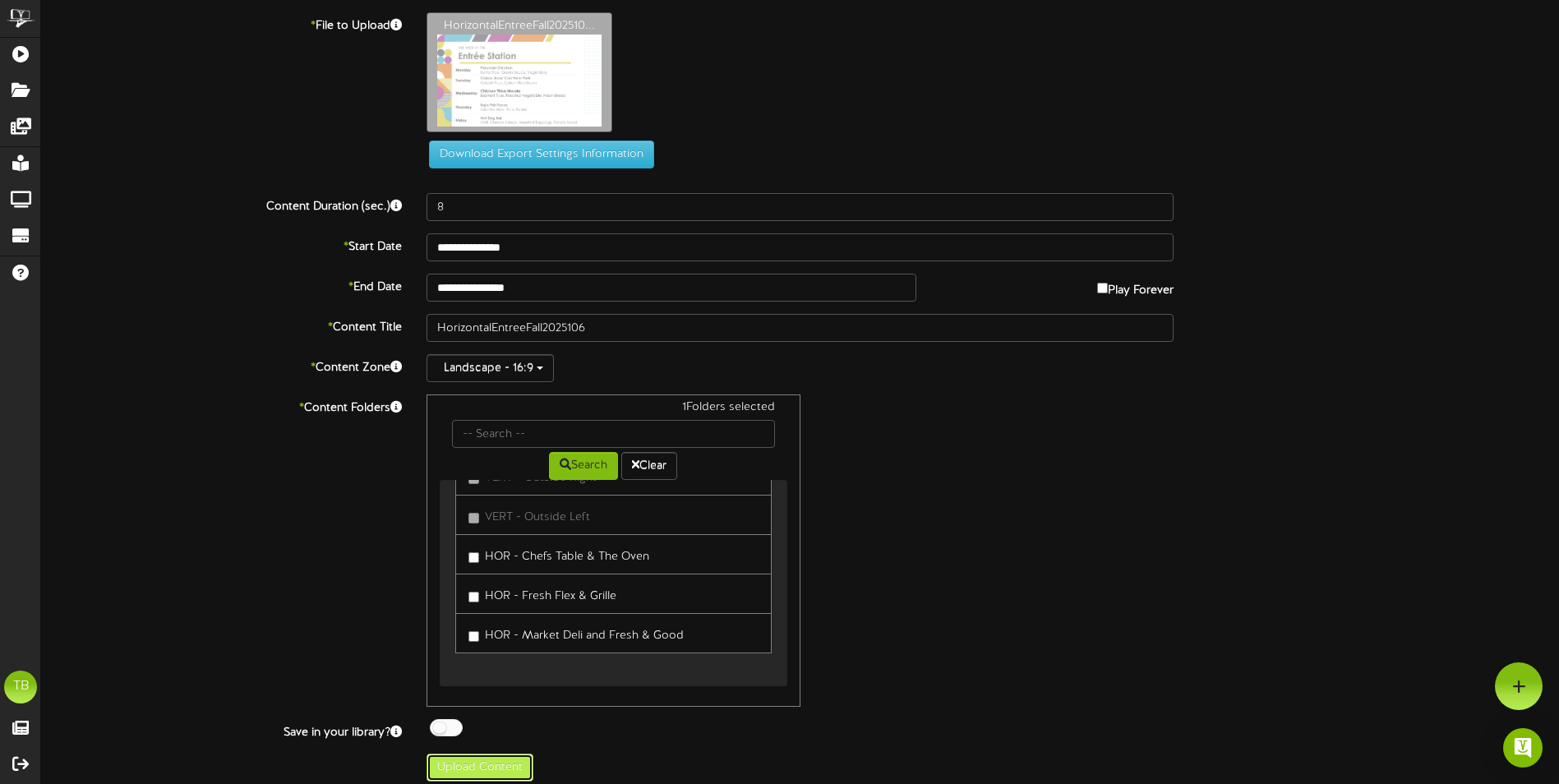
click at [460, 762] on button "Upload Content" at bounding box center [480, 767] width 107 height 28
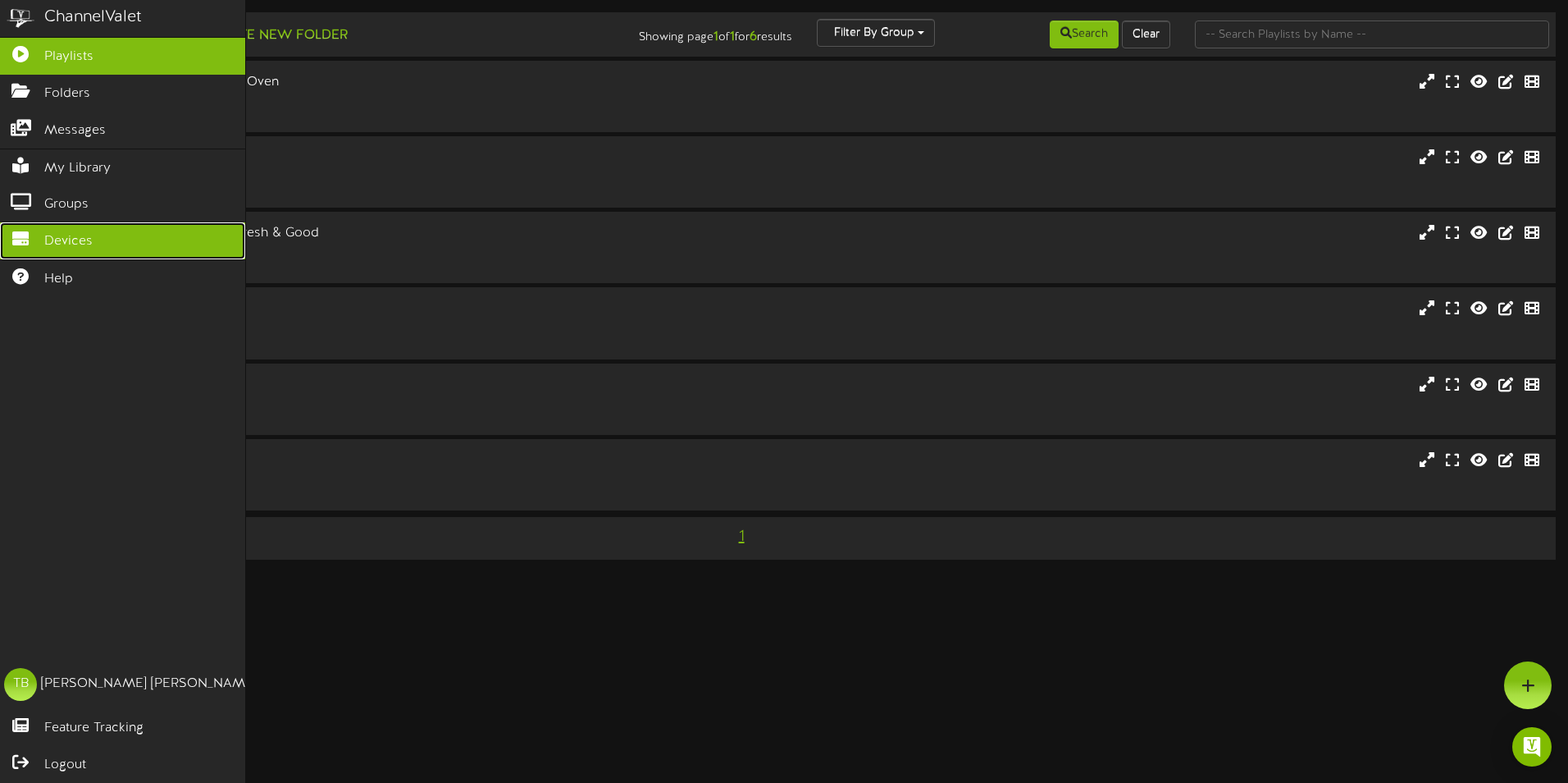
click at [24, 234] on icon at bounding box center [20, 237] width 41 height 13
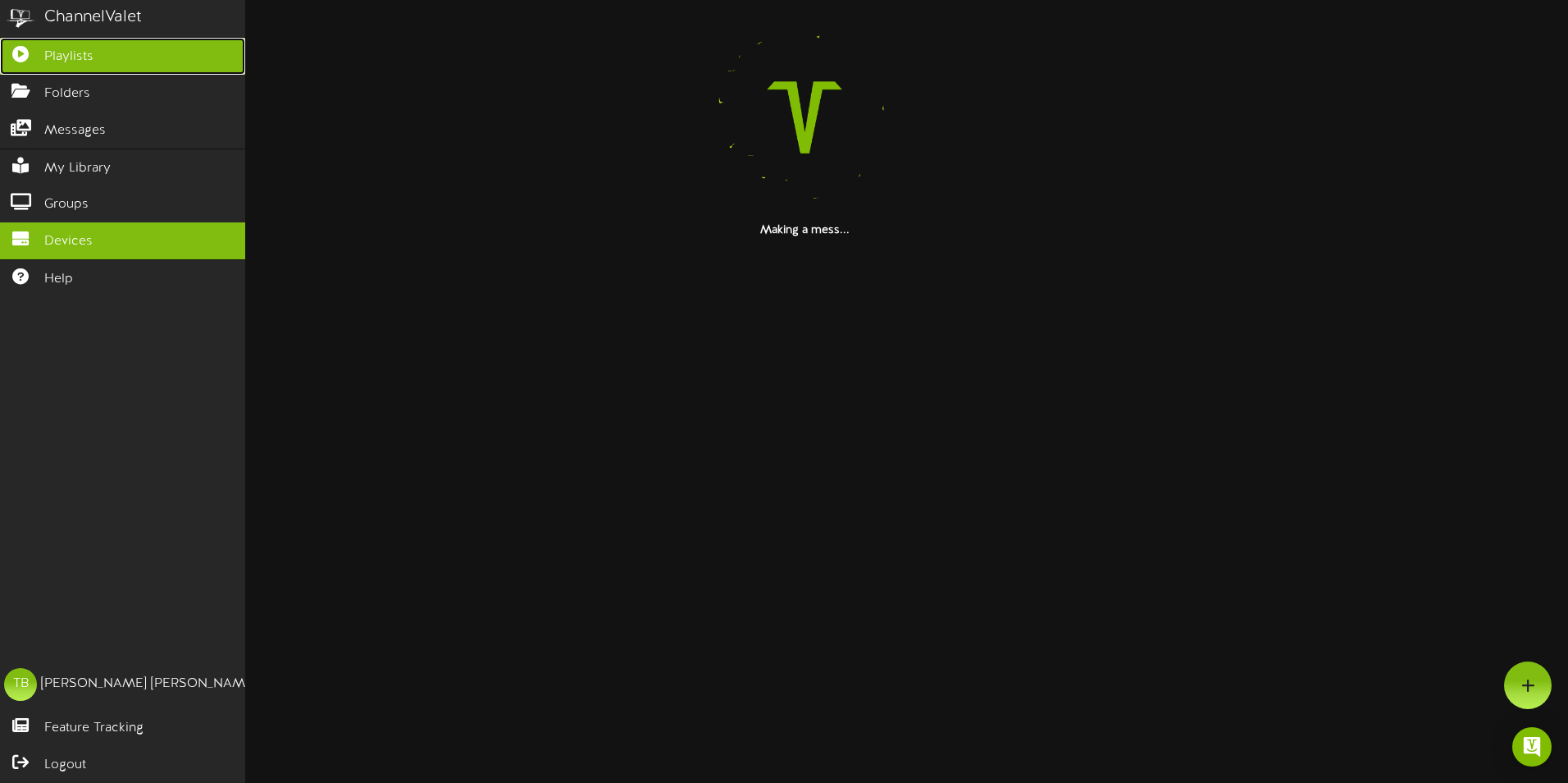
click at [63, 49] on span "Playlists" at bounding box center [69, 57] width 49 height 19
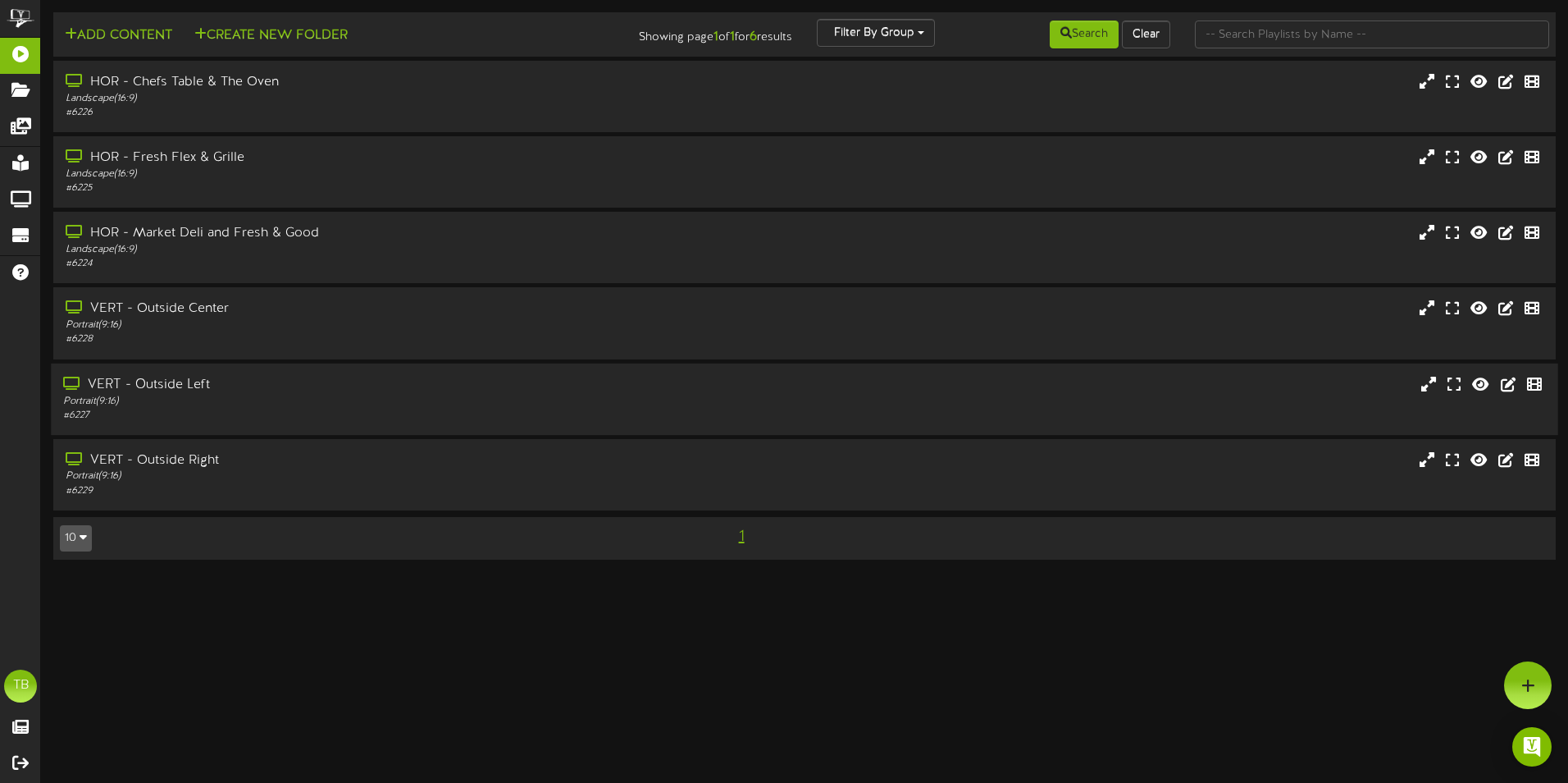
click at [161, 380] on div "VERT - Outside Left" at bounding box center [364, 384] width 603 height 19
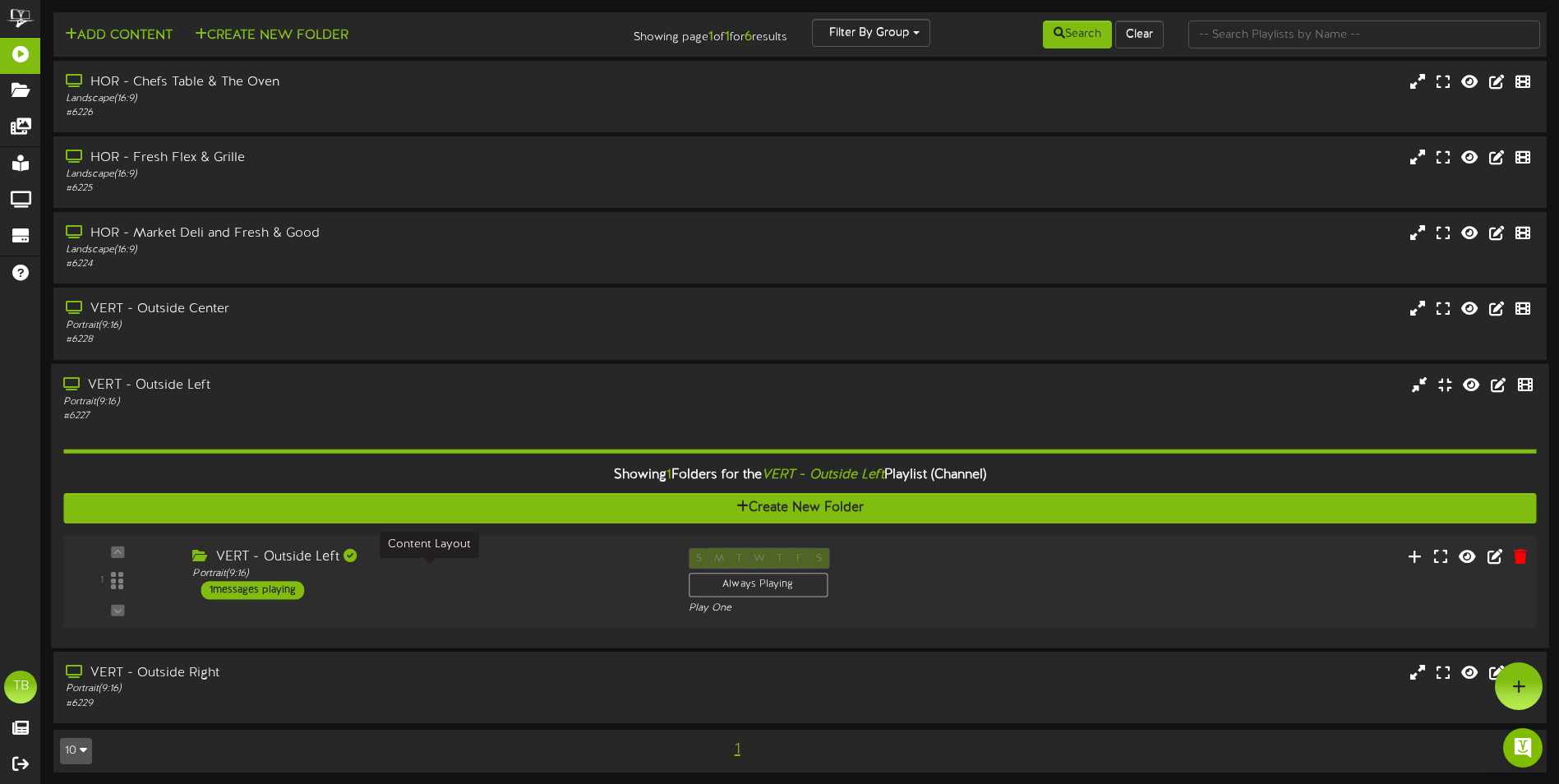
click at [255, 579] on div "Portrait ( 9:16 )" at bounding box center [427, 572] width 470 height 14
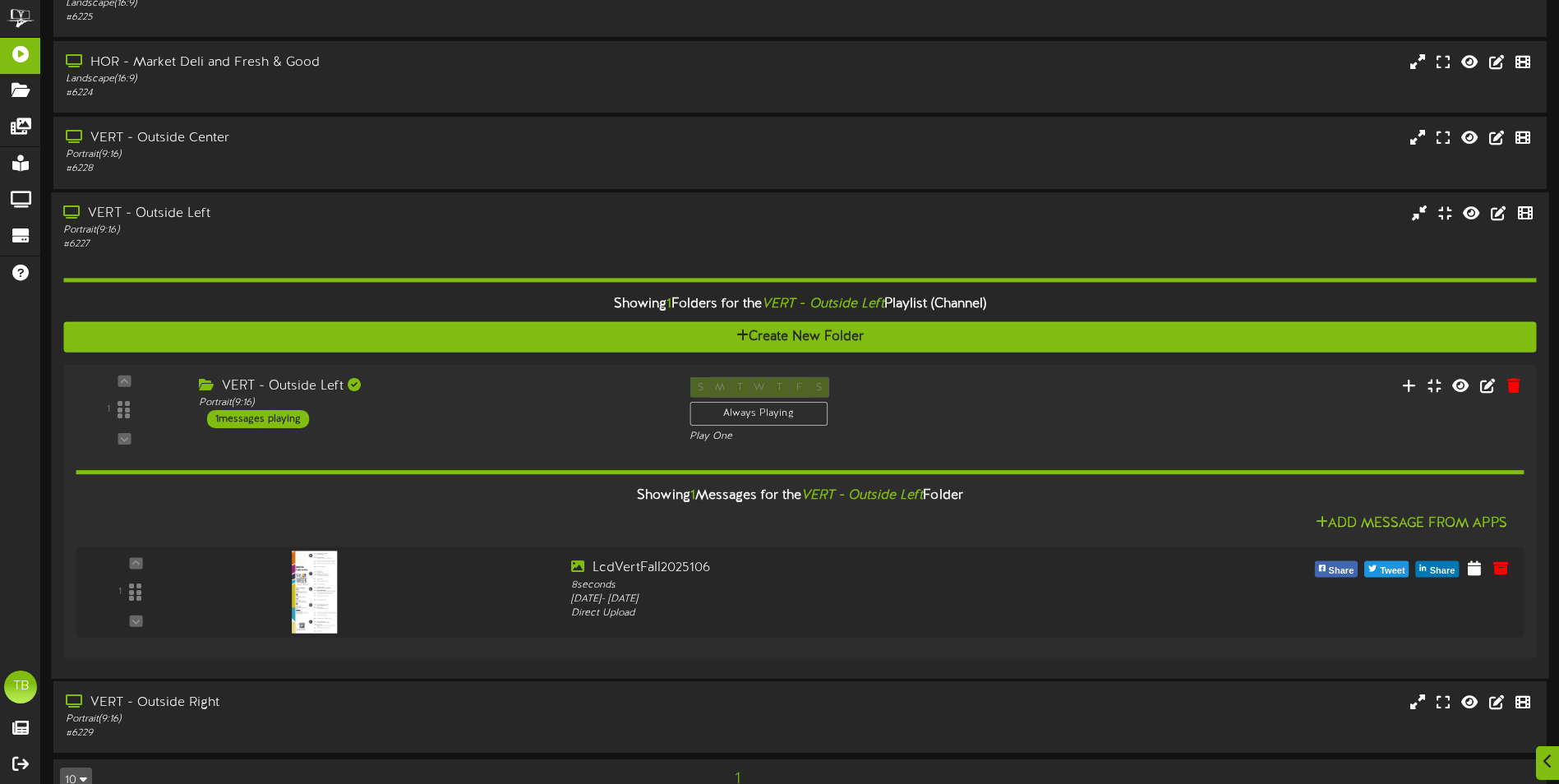
scroll to position [206, 0]
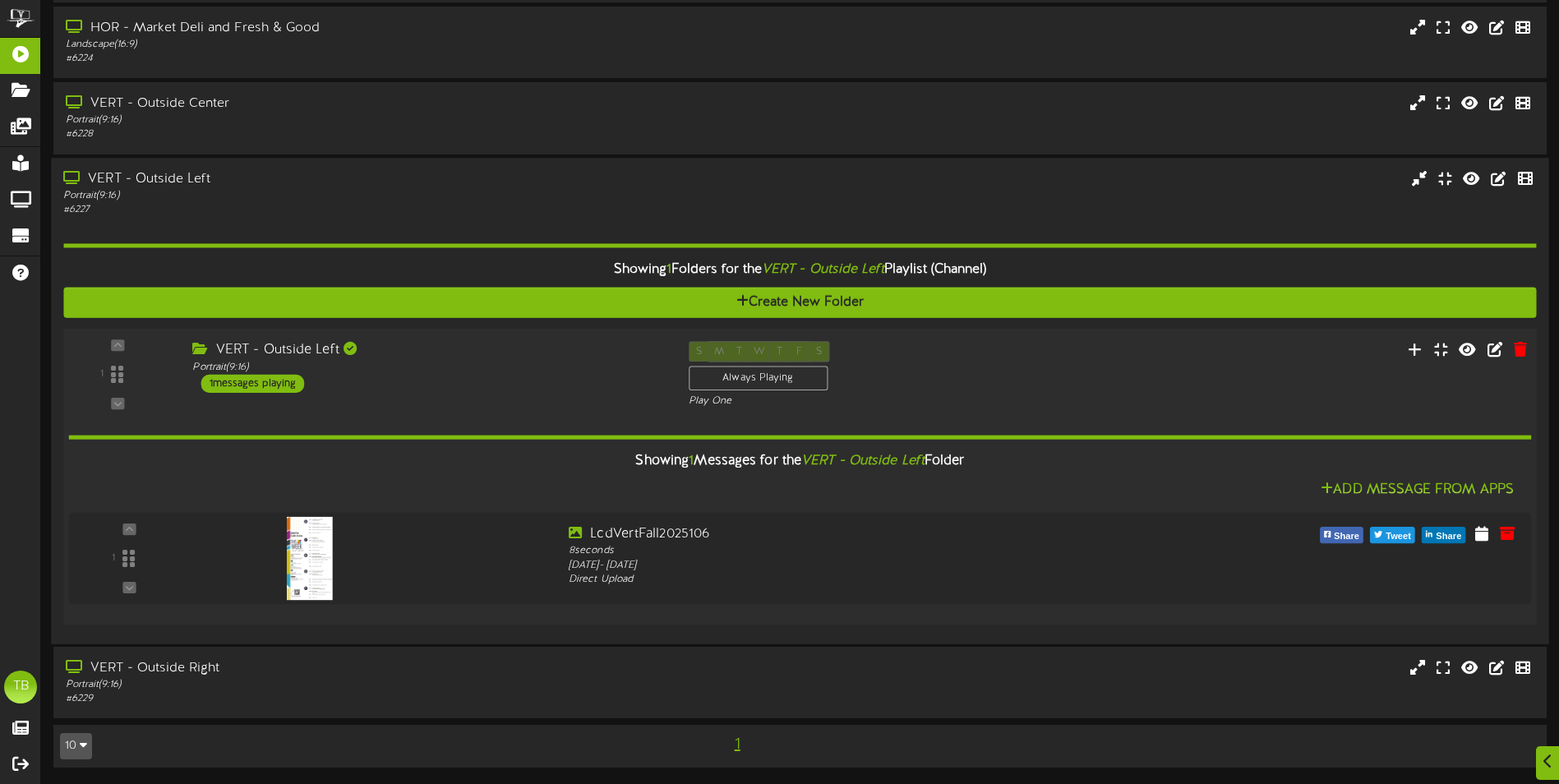
click at [509, 402] on div "1 ( 9:16" at bounding box center [799, 373] width 1487 height 67
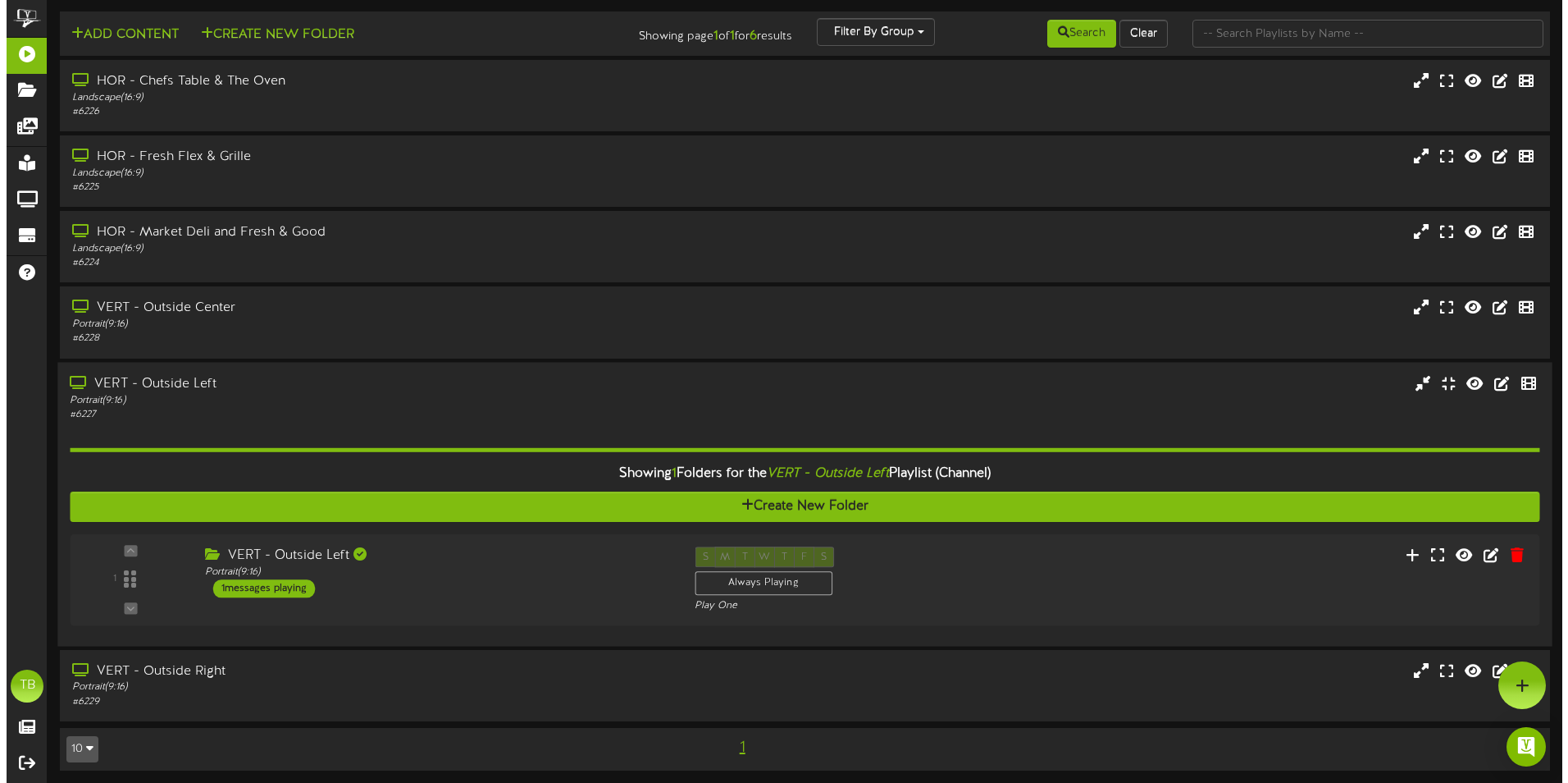
scroll to position [0, 0]
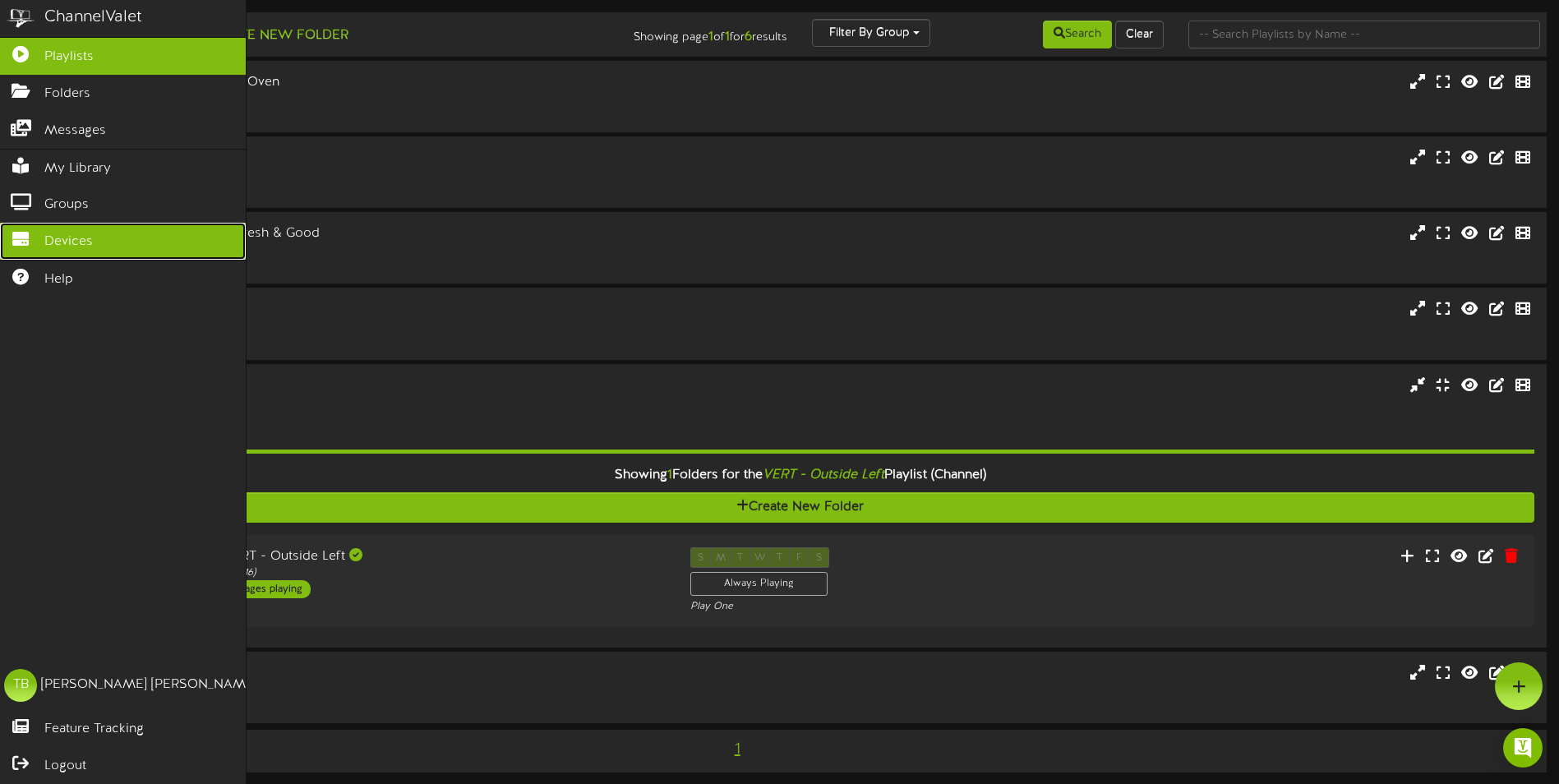
click at [36, 237] on icon at bounding box center [20, 237] width 41 height 13
